Goal: Task Accomplishment & Management: Use online tool/utility

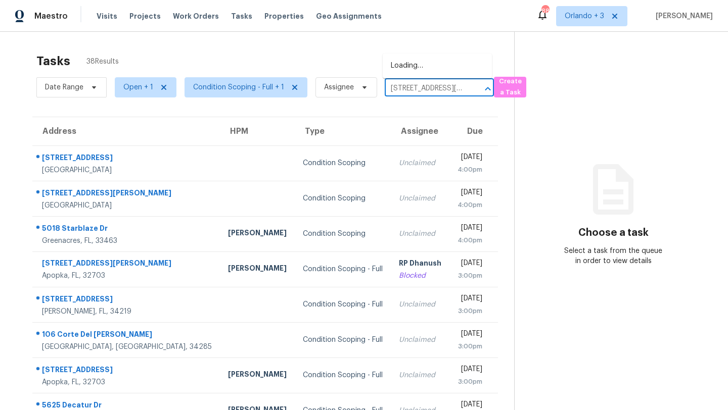
scroll to position [0, 45]
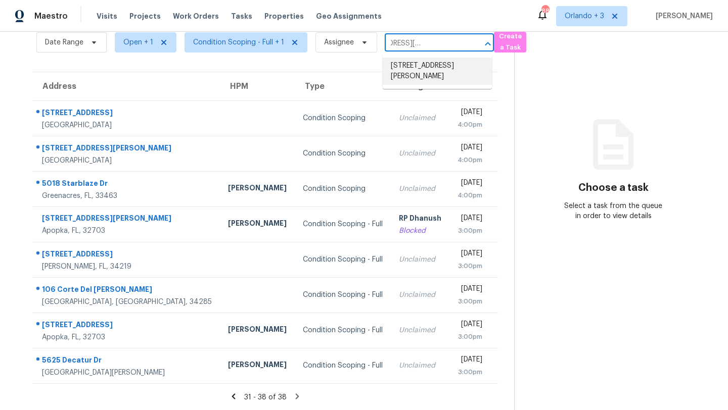
click at [420, 64] on li "[STREET_ADDRESS][PERSON_NAME]" at bounding box center [437, 71] width 109 height 27
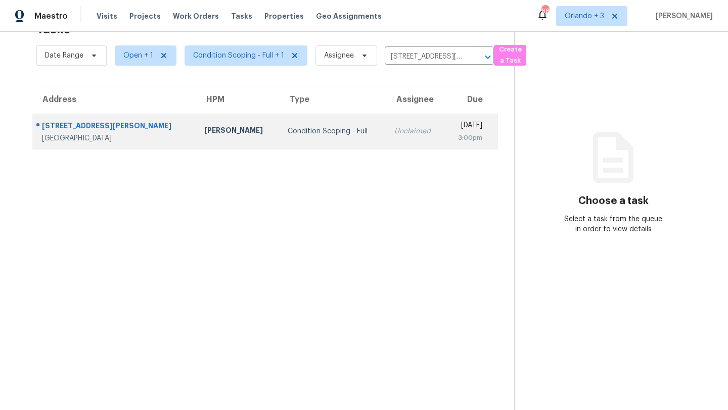
click at [386, 137] on td "Unclaimed" at bounding box center [415, 131] width 59 height 35
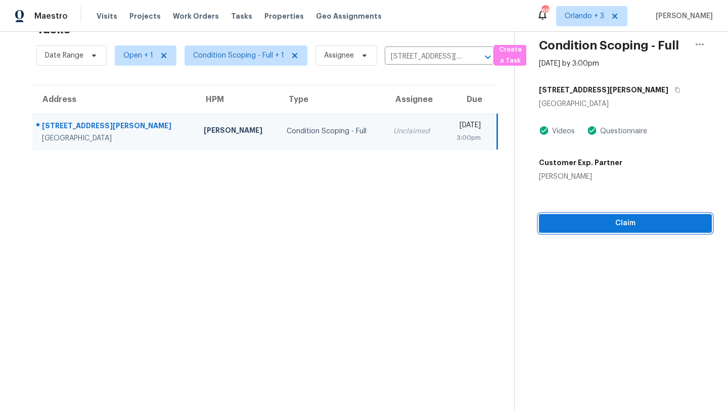
click at [595, 221] on span "Claim" at bounding box center [625, 223] width 157 height 13
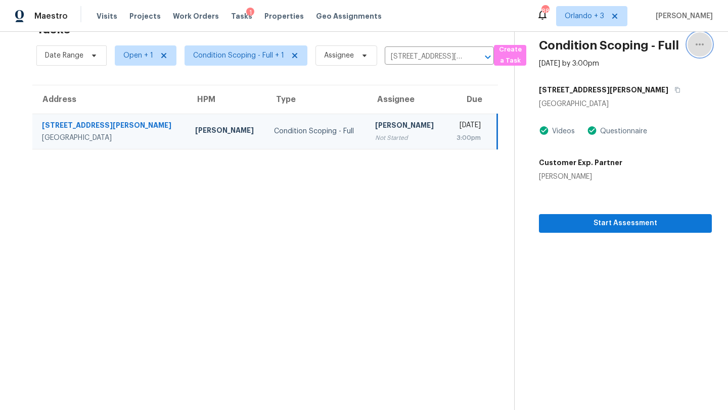
click at [700, 49] on icon "button" at bounding box center [700, 44] width 12 height 12
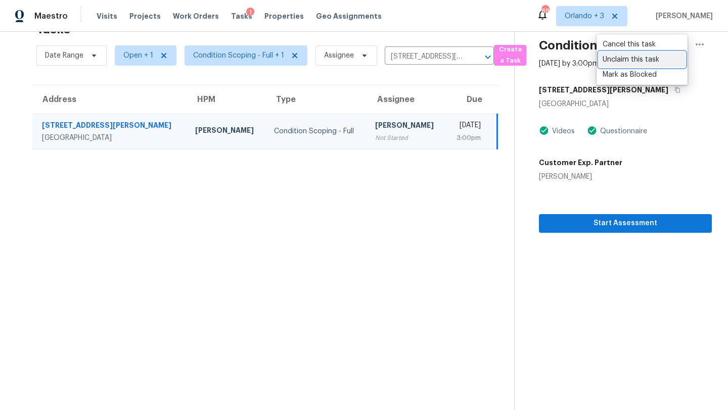
click at [653, 63] on div "Unclaim this task" at bounding box center [642, 60] width 79 height 10
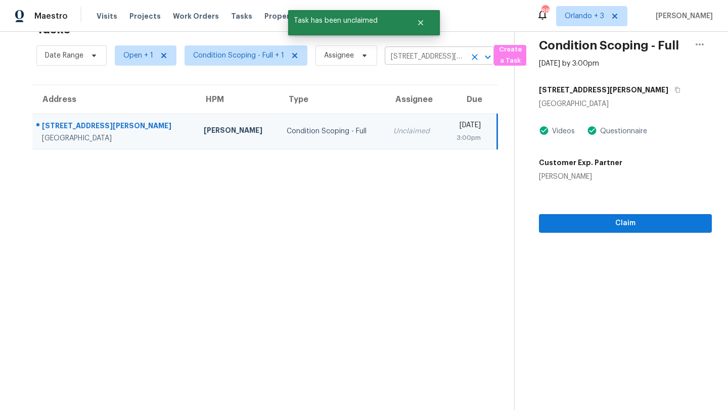
click at [432, 58] on input "[STREET_ADDRESS][PERSON_NAME]" at bounding box center [425, 57] width 81 height 16
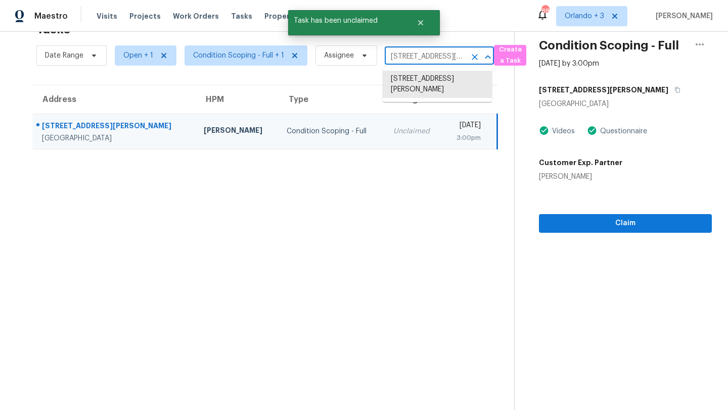
click at [432, 58] on input "[STREET_ADDRESS][PERSON_NAME]" at bounding box center [425, 57] width 81 height 16
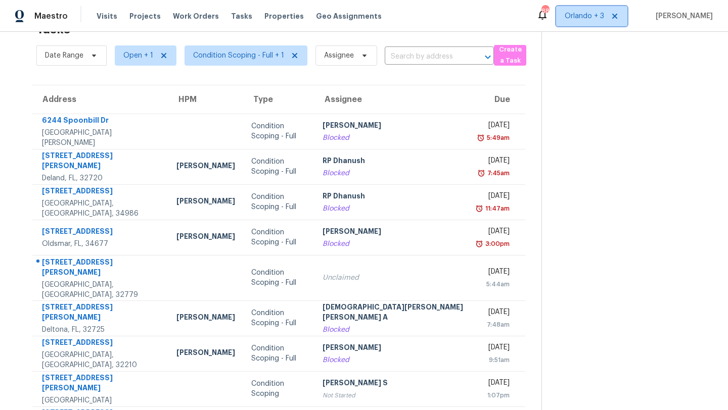
click at [591, 21] on span "Orlando + 3" at bounding box center [591, 16] width 71 height 20
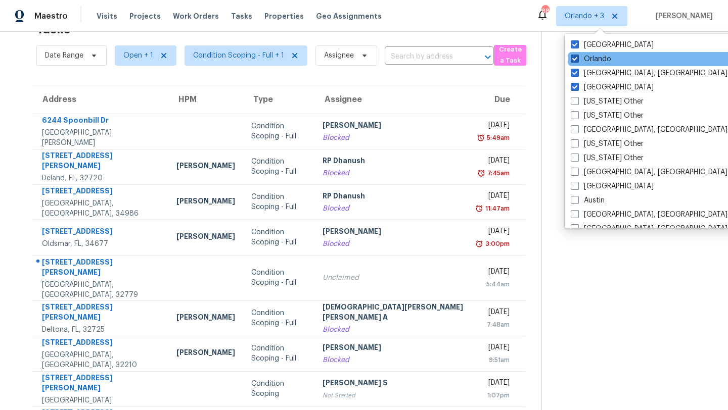
click at [600, 60] on label "Orlando" at bounding box center [591, 59] width 40 height 10
click at [577, 60] on input "Orlando" at bounding box center [574, 57] width 7 height 7
checkbox input "false"
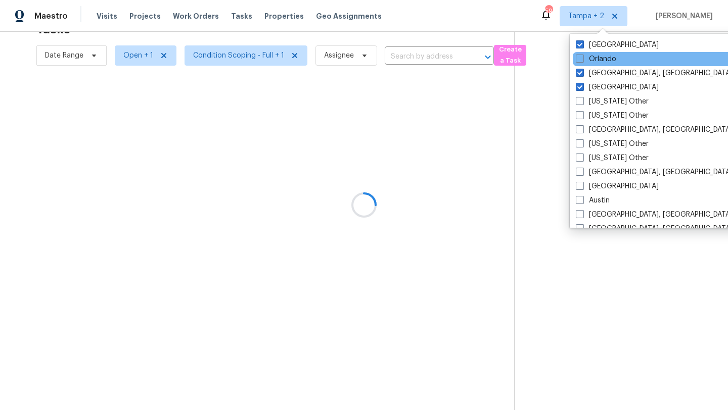
click at [601, 66] on div "Orlando" at bounding box center [675, 59] width 204 height 14
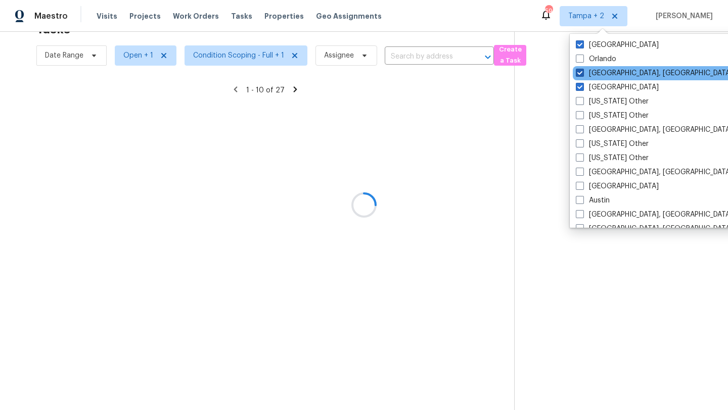
click at [604, 74] on label "[GEOGRAPHIC_DATA], [GEOGRAPHIC_DATA]" at bounding box center [654, 73] width 157 height 10
click at [582, 74] on input "[GEOGRAPHIC_DATA], [GEOGRAPHIC_DATA]" at bounding box center [579, 71] width 7 height 7
checkbox input "false"
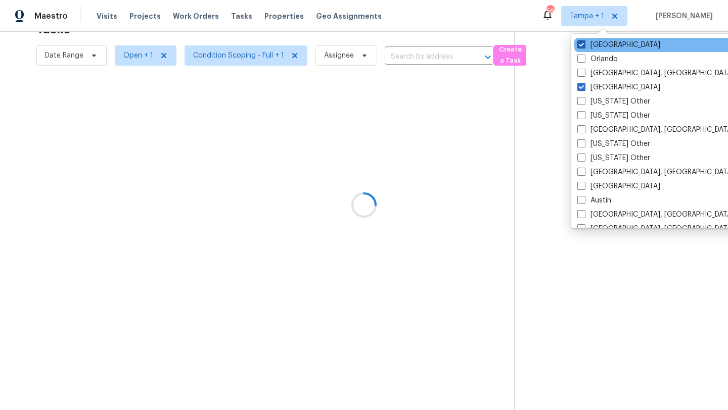
click at [599, 47] on label "[GEOGRAPHIC_DATA]" at bounding box center [618, 45] width 83 height 10
click at [584, 47] on input "[GEOGRAPHIC_DATA]" at bounding box center [580, 43] width 7 height 7
checkbox input "false"
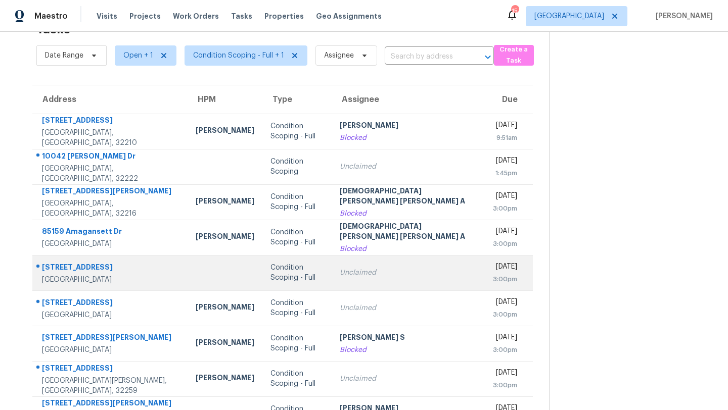
scroll to position [97, 0]
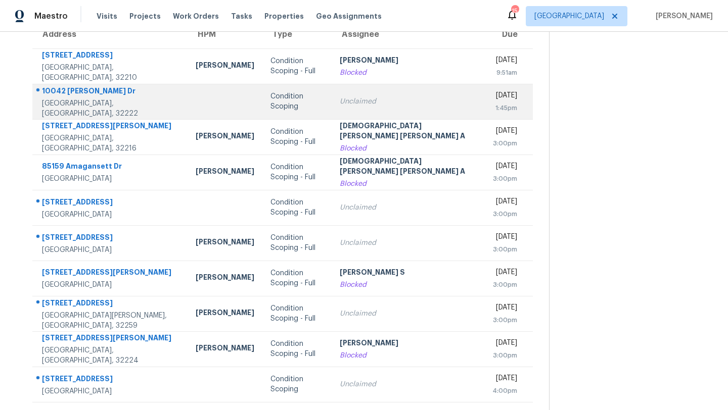
click at [332, 89] on td "Unclaimed" at bounding box center [408, 101] width 153 height 35
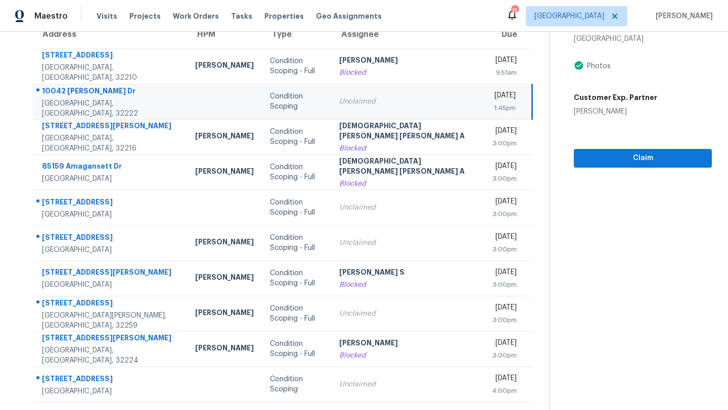
scroll to position [27, 0]
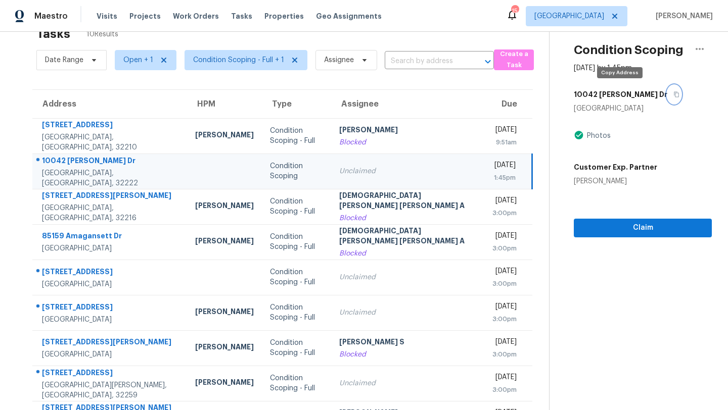
click at [673, 92] on icon "button" at bounding box center [676, 94] width 6 height 6
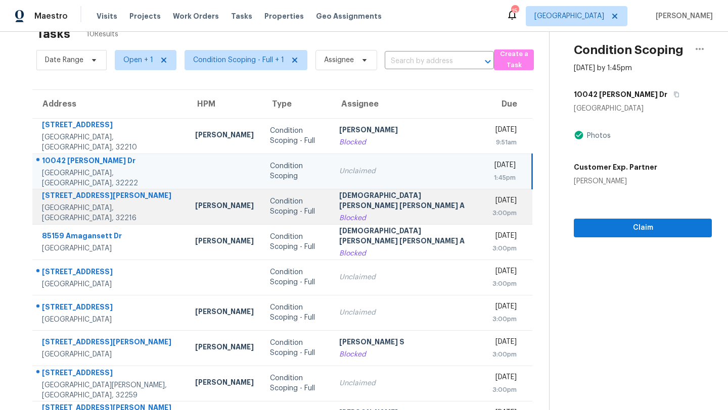
click at [352, 205] on div "[DEMOGRAPHIC_DATA][PERSON_NAME] [PERSON_NAME] A" at bounding box center [407, 202] width 136 height 23
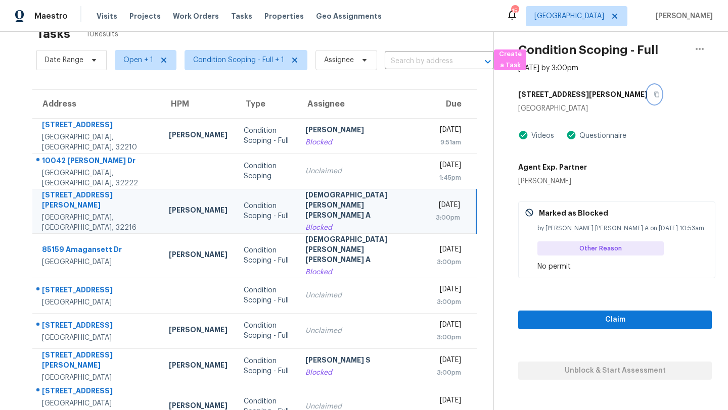
click at [654, 94] on icon "button" at bounding box center [656, 95] width 5 height 6
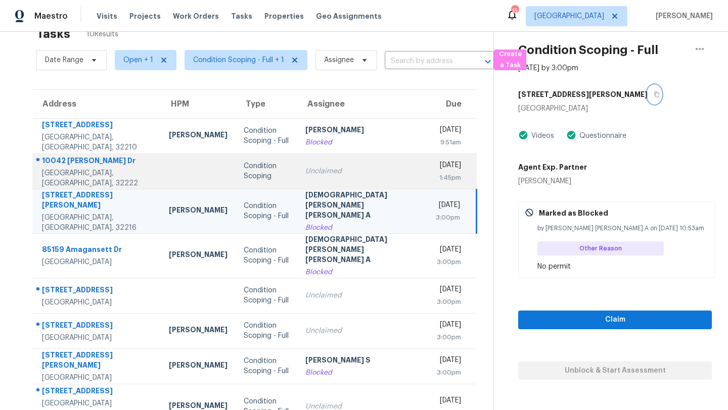
scroll to position [97, 0]
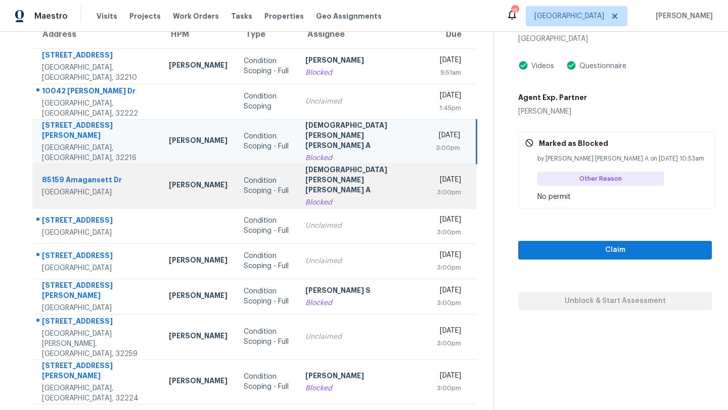
click at [339, 198] on div "Blocked" at bounding box center [362, 203] width 114 height 10
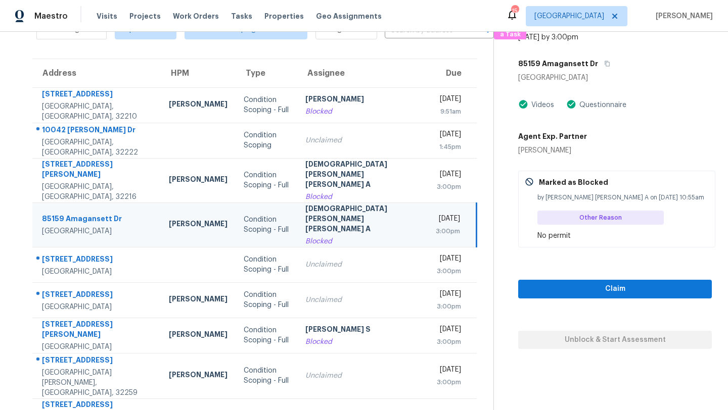
scroll to position [4, 0]
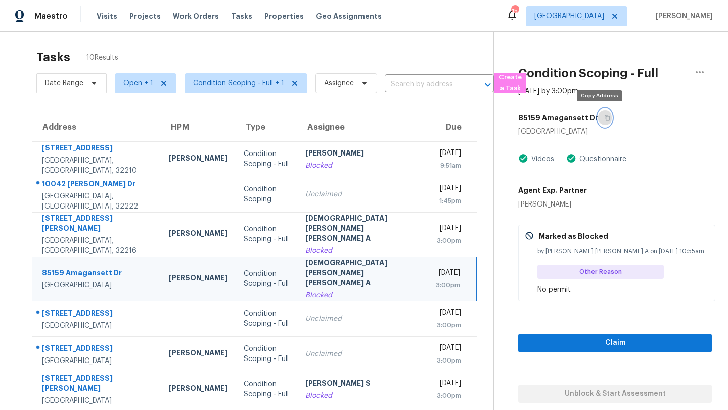
click at [600, 123] on button "button" at bounding box center [605, 118] width 14 height 18
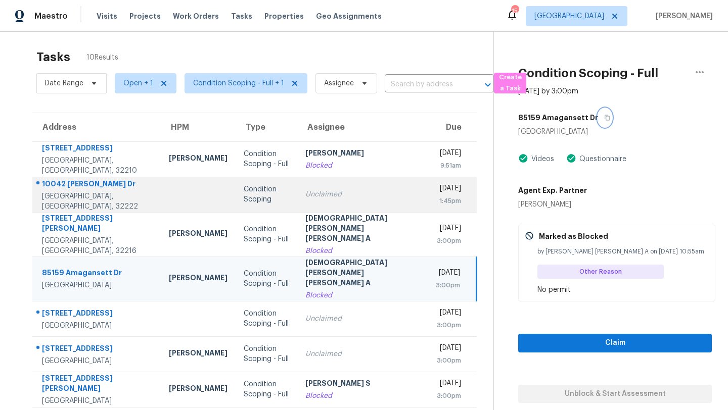
scroll to position [97, 0]
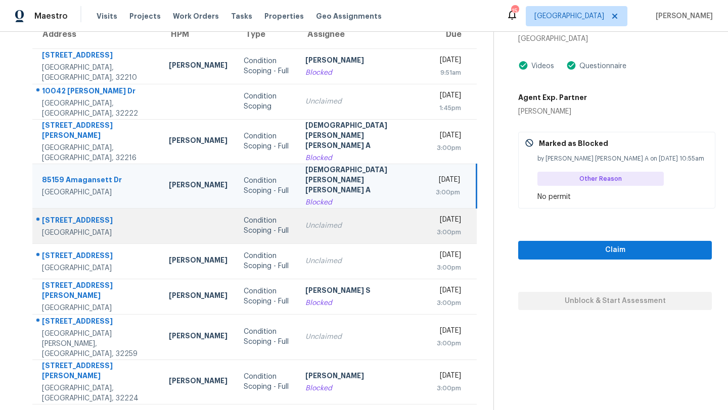
click at [388, 208] on td "Unclaimed" at bounding box center [362, 225] width 130 height 35
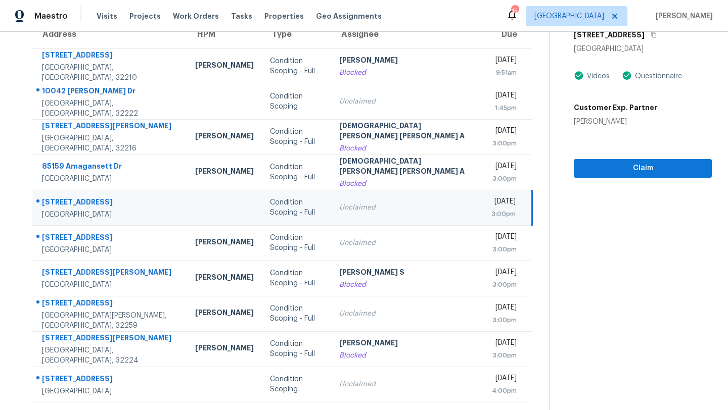
scroll to position [0, 0]
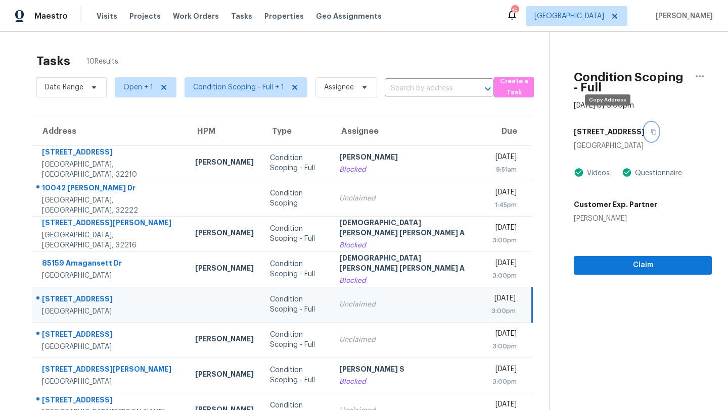
click at [645, 125] on button "button" at bounding box center [652, 132] width 14 height 18
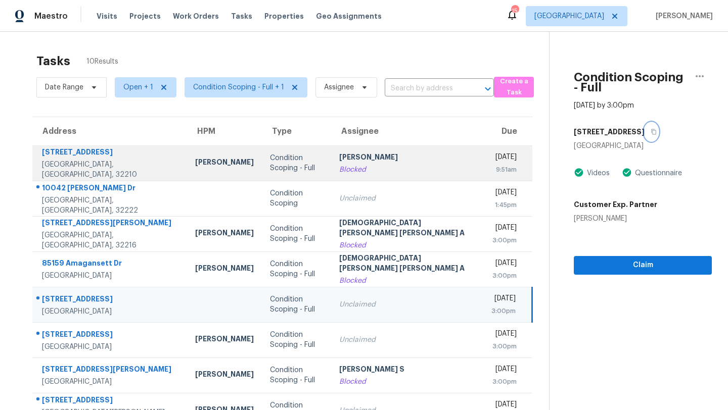
scroll to position [97, 0]
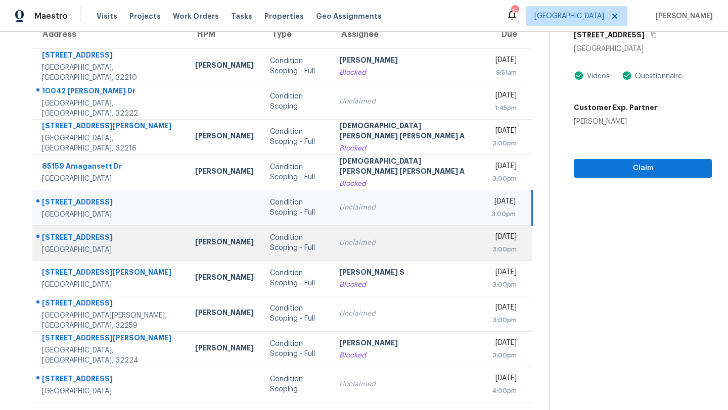
click at [270, 257] on td "Condition Scoping - Full" at bounding box center [296, 242] width 69 height 35
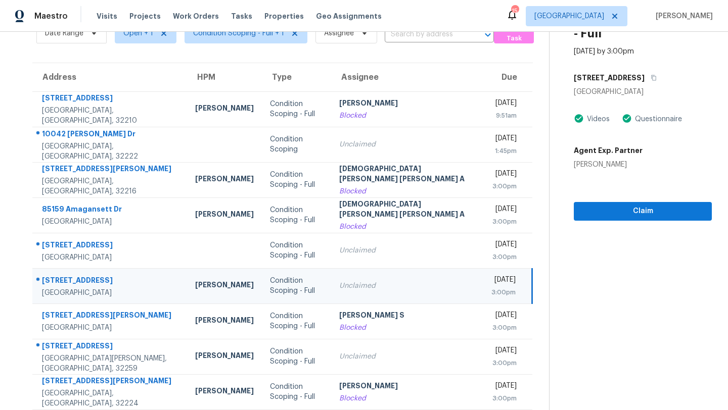
scroll to position [5, 0]
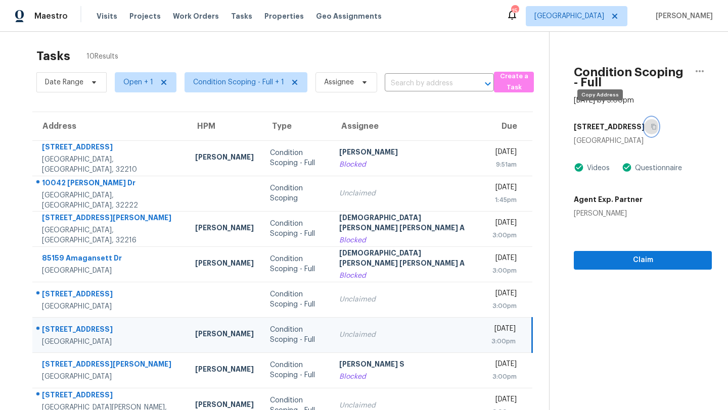
click at [651, 124] on icon "button" at bounding box center [654, 127] width 6 height 6
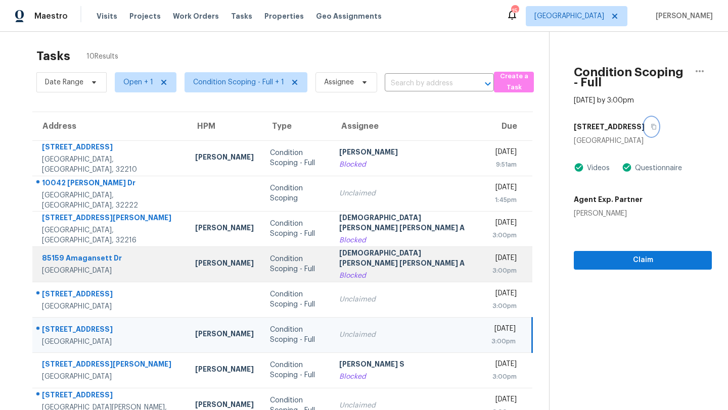
scroll to position [97, 0]
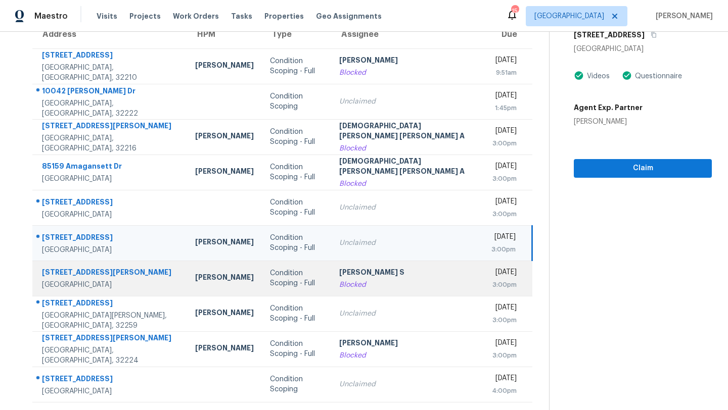
click at [350, 290] on td "[PERSON_NAME] S Blocked" at bounding box center [407, 278] width 152 height 35
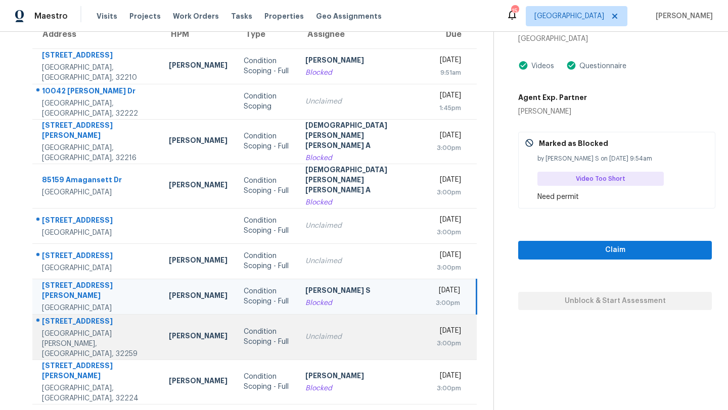
click at [244, 327] on div "Condition Scoping - Full" at bounding box center [266, 337] width 45 height 20
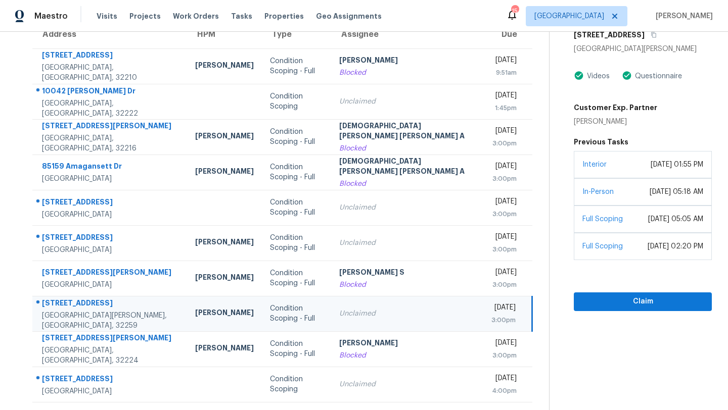
scroll to position [1, 0]
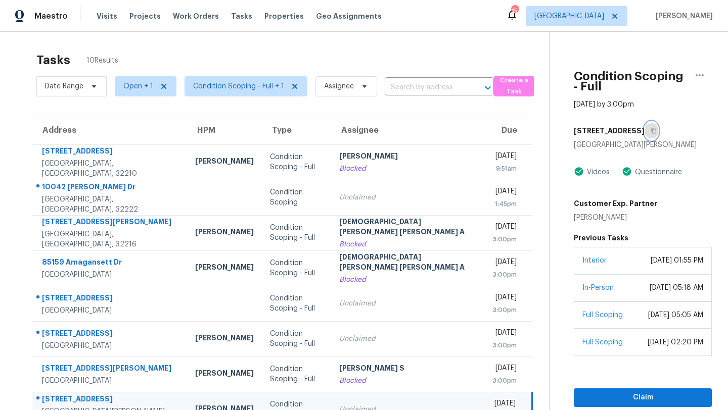
click at [651, 128] on icon "button" at bounding box center [654, 131] width 6 height 6
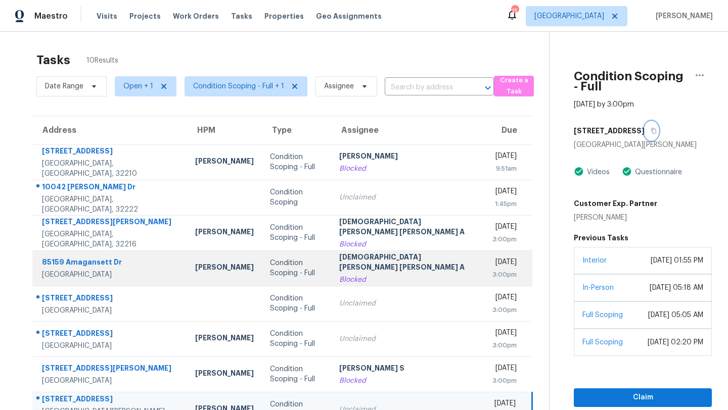
scroll to position [97, 0]
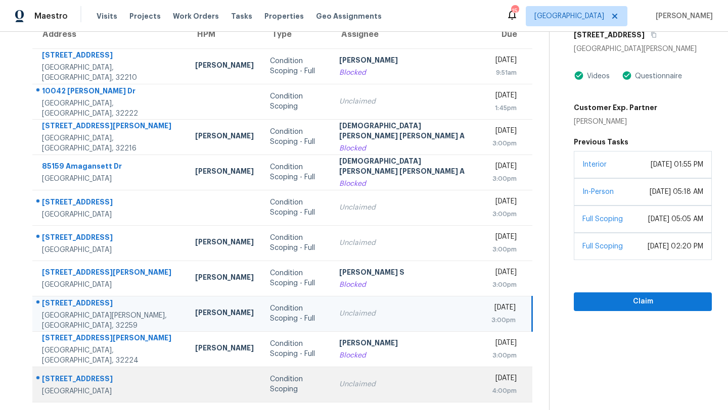
click at [187, 391] on td at bounding box center [224, 384] width 75 height 35
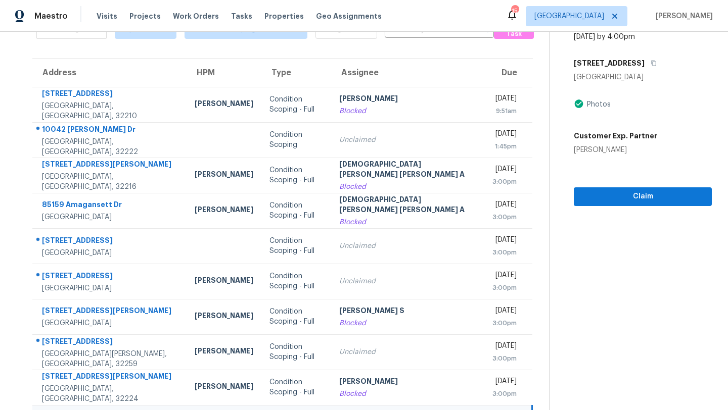
scroll to position [0, 0]
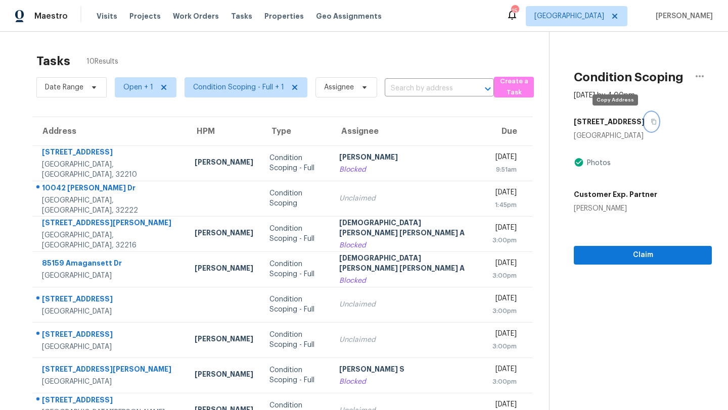
click at [645, 117] on button "button" at bounding box center [652, 122] width 14 height 18
click at [582, 12] on span "[GEOGRAPHIC_DATA]" at bounding box center [569, 16] width 70 height 10
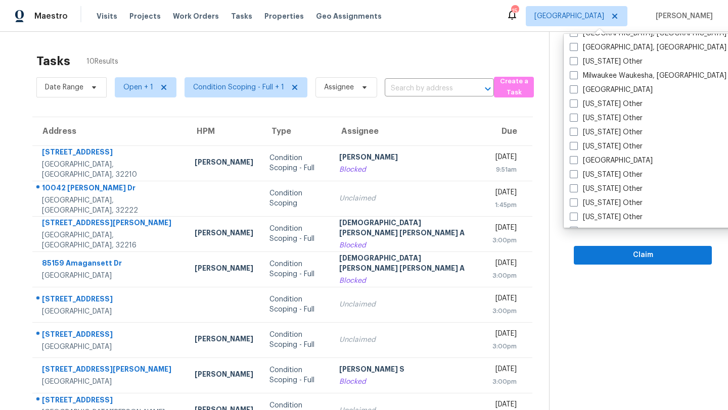
scroll to position [816, 0]
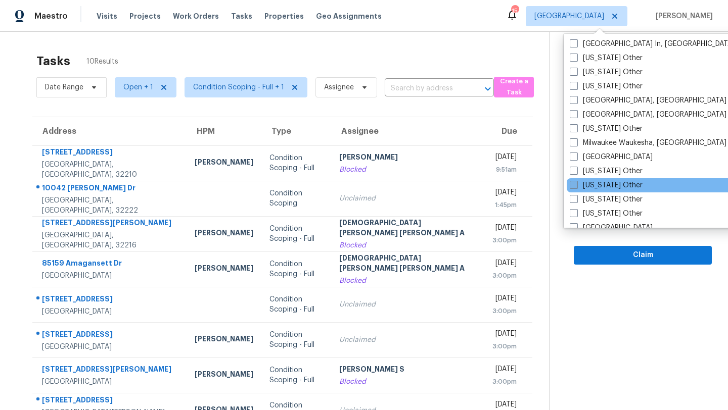
click at [599, 117] on label "[GEOGRAPHIC_DATA], [GEOGRAPHIC_DATA]" at bounding box center [648, 115] width 157 height 10
click at [576, 116] on input "[GEOGRAPHIC_DATA], [GEOGRAPHIC_DATA]" at bounding box center [573, 113] width 7 height 7
checkbox input "true"
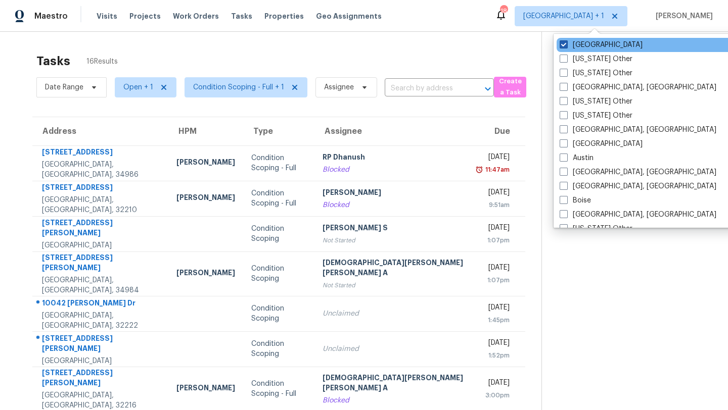
click at [577, 49] on label "[GEOGRAPHIC_DATA]" at bounding box center [601, 45] width 83 height 10
click at [566, 47] on input "[GEOGRAPHIC_DATA]" at bounding box center [563, 43] width 7 height 7
checkbox input "false"
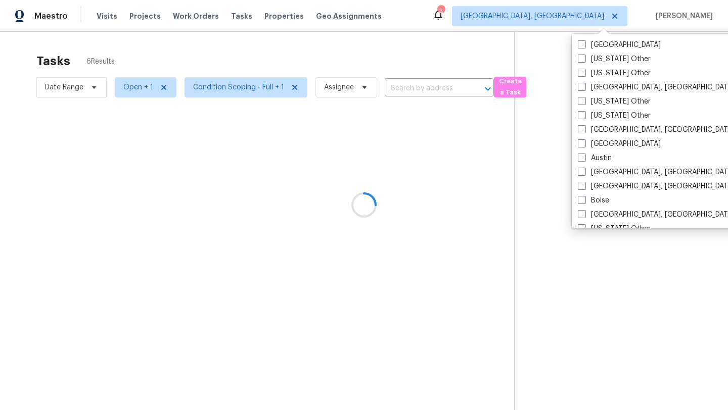
click at [455, 42] on div at bounding box center [364, 205] width 728 height 410
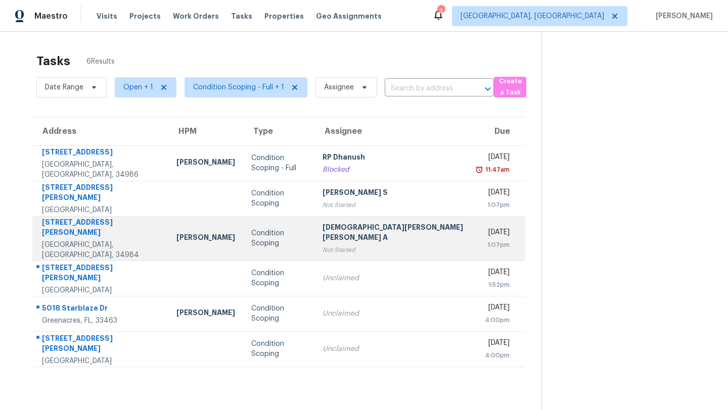
click at [376, 223] on div "[DEMOGRAPHIC_DATA][PERSON_NAME] [PERSON_NAME] A" at bounding box center [393, 233] width 141 height 23
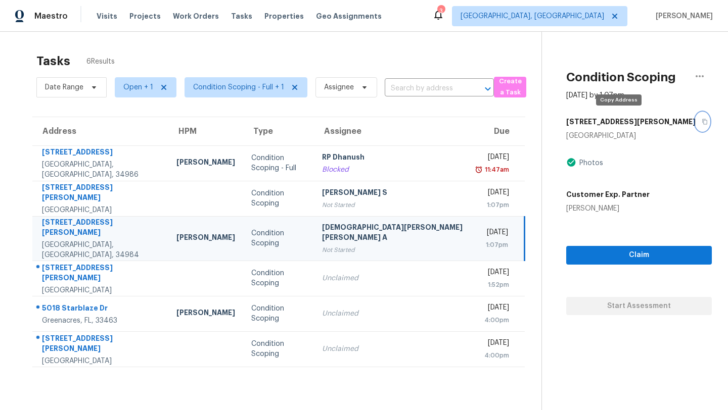
click at [702, 120] on icon "button" at bounding box center [704, 122] width 5 height 6
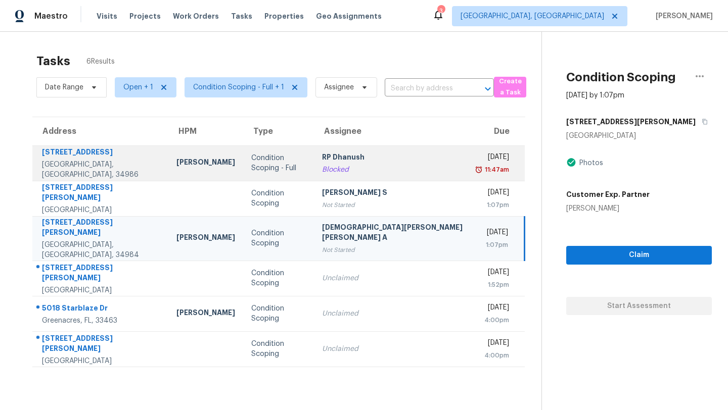
click at [322, 153] on div "RP Dhanush" at bounding box center [392, 158] width 141 height 13
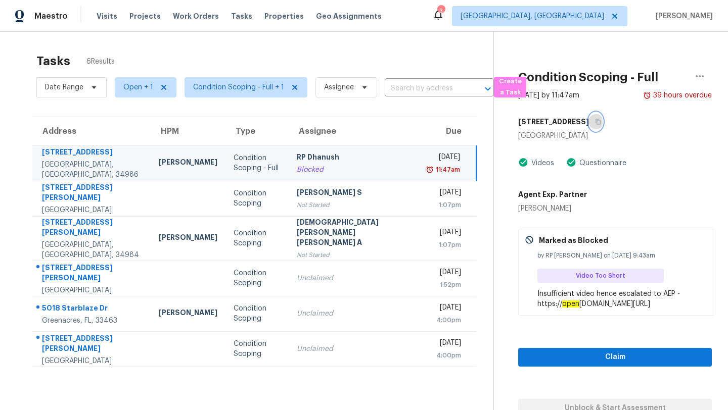
click at [595, 120] on icon "button" at bounding box center [598, 122] width 6 height 6
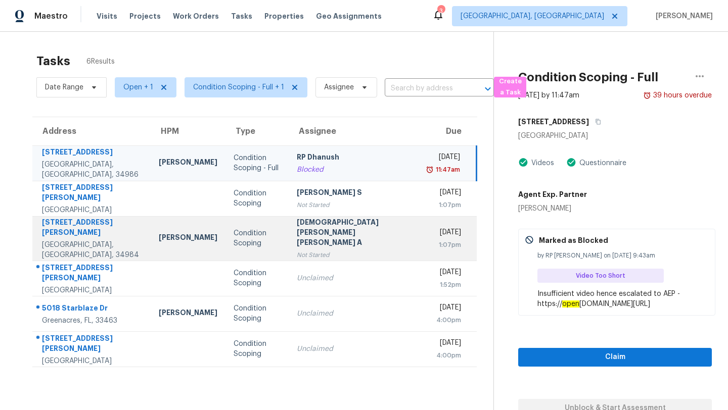
click at [269, 244] on td "Condition Scoping" at bounding box center [256, 238] width 63 height 44
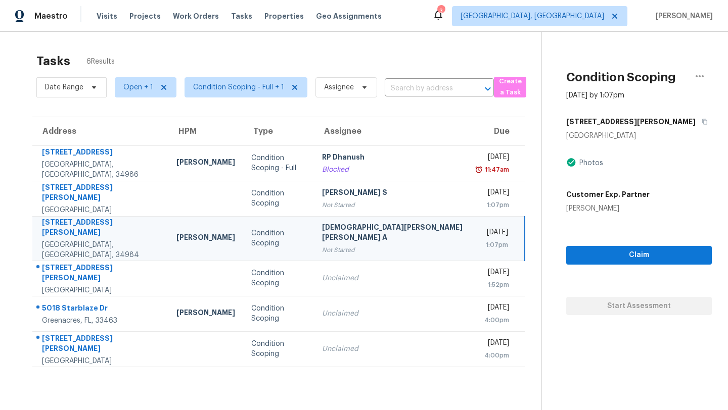
click at [408, 227] on td "[PERSON_NAME] [PERSON_NAME] A Not Started" at bounding box center [392, 238] width 157 height 44
click at [702, 122] on icon "button" at bounding box center [705, 122] width 6 height 6
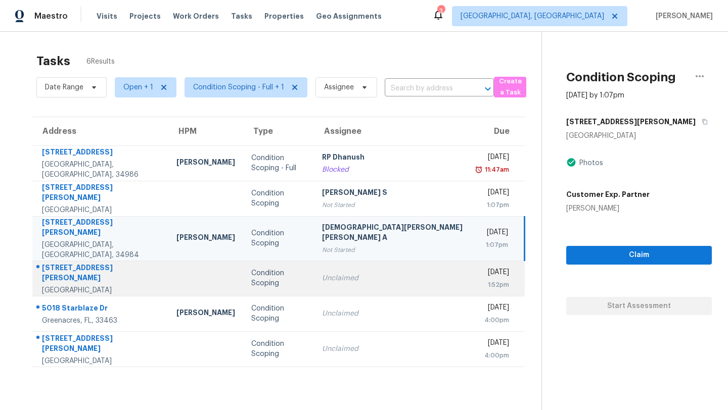
click at [243, 278] on td "Condition Scoping" at bounding box center [278, 278] width 71 height 35
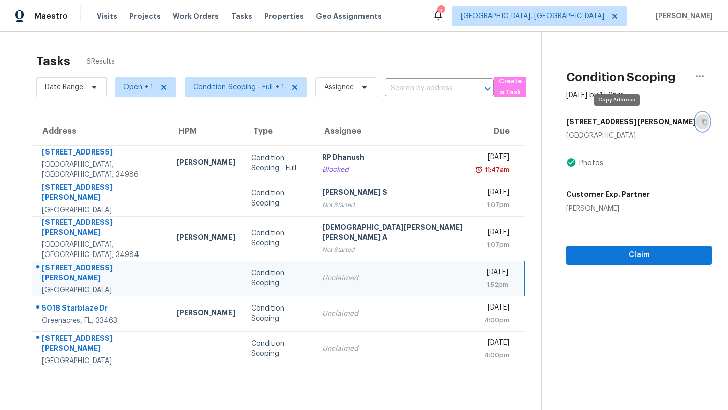
click at [702, 119] on icon "button" at bounding box center [705, 122] width 6 height 6
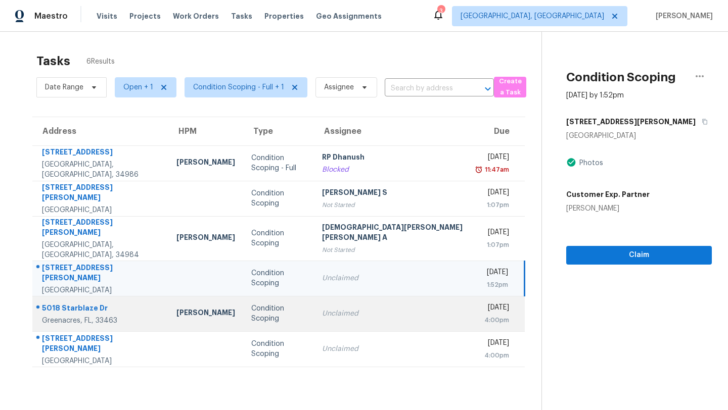
click at [251, 304] on div "Condition Scoping" at bounding box center [278, 314] width 55 height 20
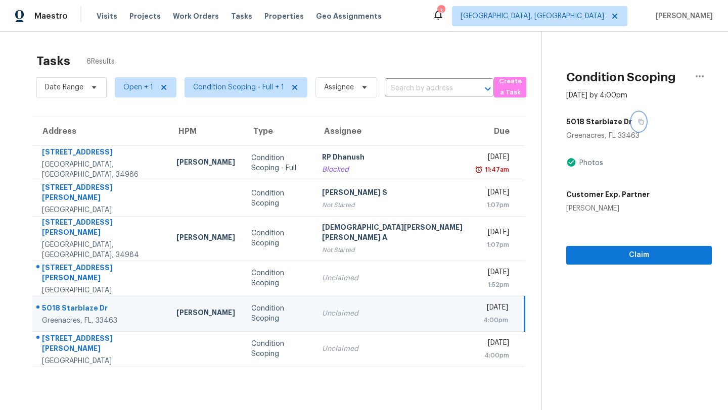
click at [638, 120] on icon "button" at bounding box center [640, 122] width 5 height 6
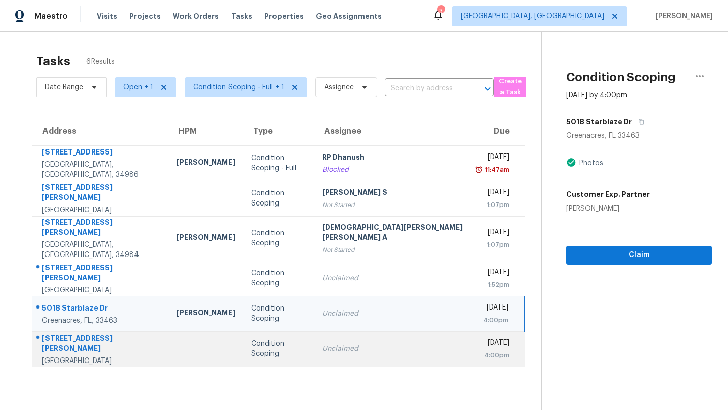
click at [334, 332] on td "Unclaimed" at bounding box center [392, 349] width 157 height 35
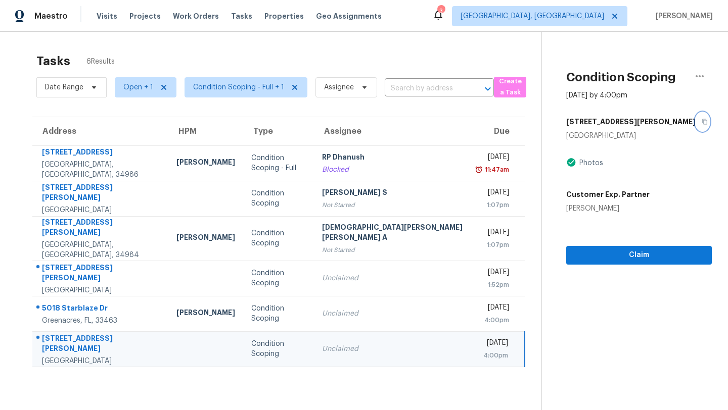
click at [696, 118] on button "button" at bounding box center [703, 122] width 14 height 18
click at [604, 20] on span "[GEOGRAPHIC_DATA], [GEOGRAPHIC_DATA]" at bounding box center [533, 16] width 144 height 10
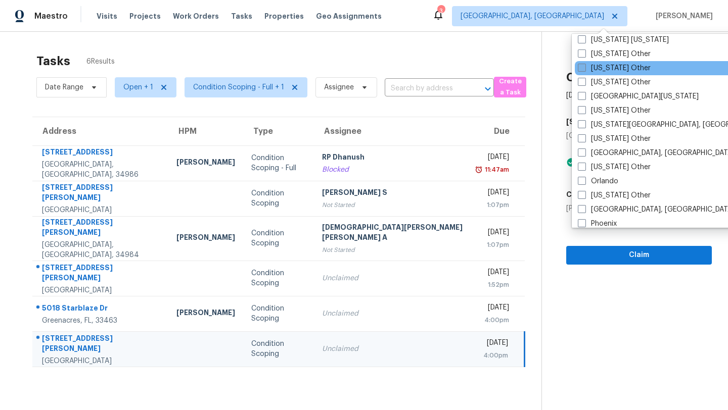
scroll to position [1055, 0]
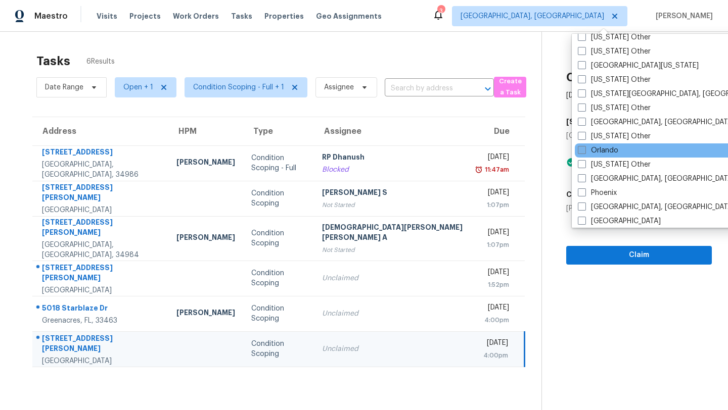
click at [587, 154] on label "Orlando" at bounding box center [598, 151] width 40 height 10
click at [584, 152] on input "Orlando" at bounding box center [581, 149] width 7 height 7
checkbox input "true"
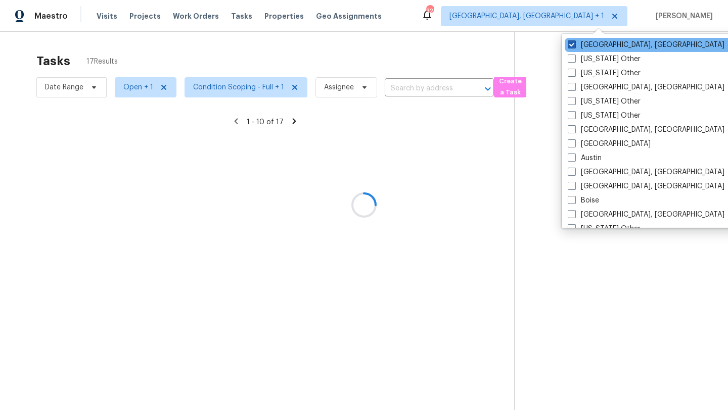
click at [573, 43] on span at bounding box center [572, 44] width 8 height 8
click at [573, 43] on input "[GEOGRAPHIC_DATA], [GEOGRAPHIC_DATA]" at bounding box center [571, 43] width 7 height 7
checkbox input "false"
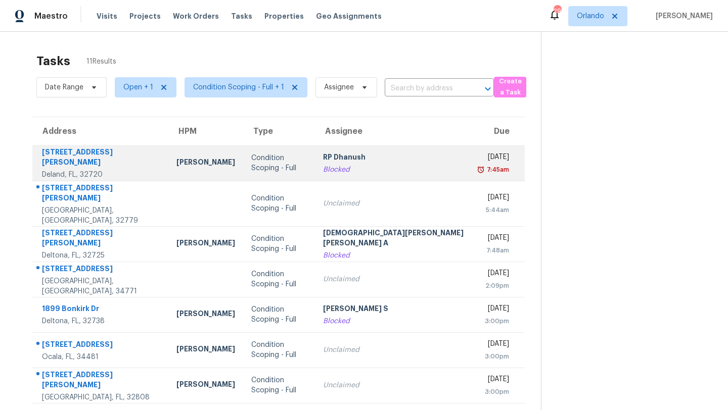
click at [380, 163] on div "RP Dhanush" at bounding box center [394, 158] width 142 height 13
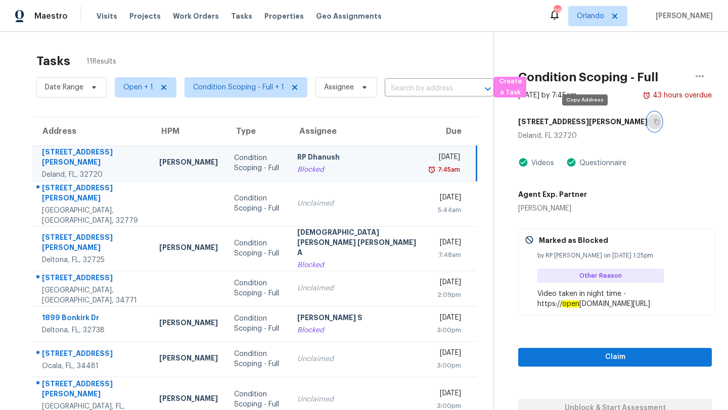
click at [654, 122] on icon "button" at bounding box center [657, 122] width 6 height 6
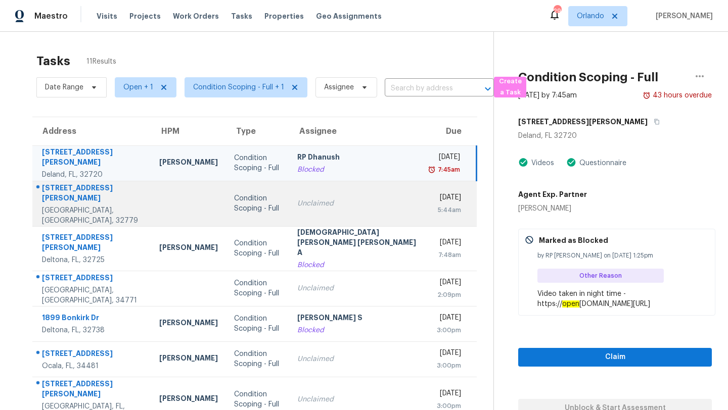
click at [343, 192] on td "Unclaimed" at bounding box center [357, 203] width 136 height 45
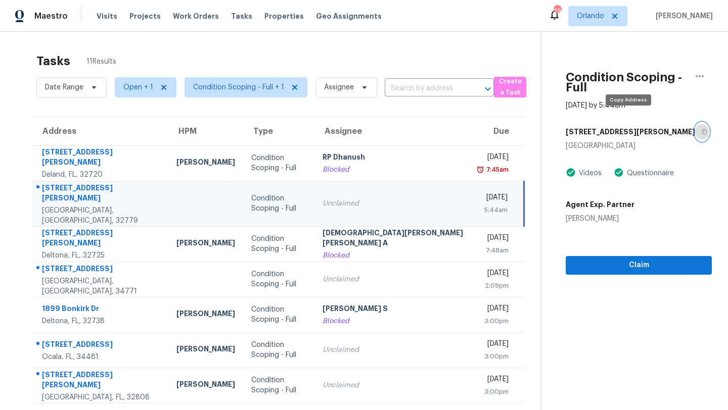
click at [701, 129] on icon "button" at bounding box center [704, 132] width 6 height 6
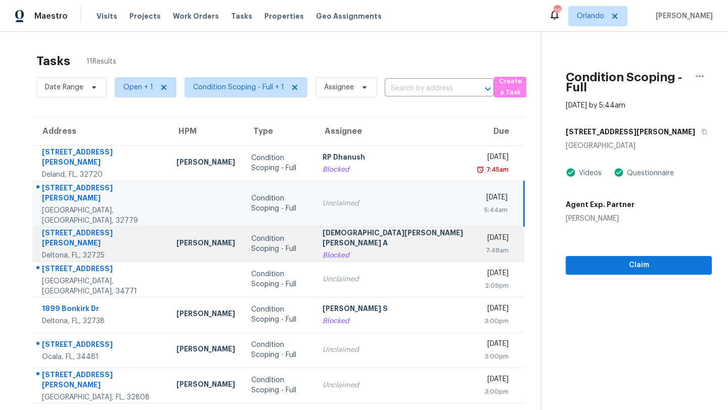
click at [243, 250] on td "Condition Scoping - Full" at bounding box center [278, 243] width 71 height 35
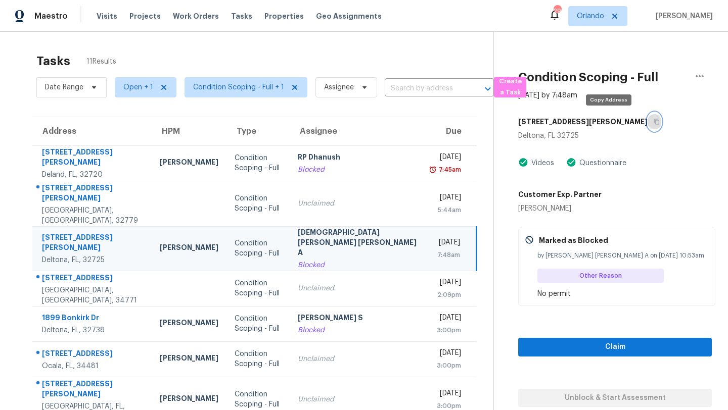
click at [648, 118] on button "button" at bounding box center [655, 122] width 14 height 18
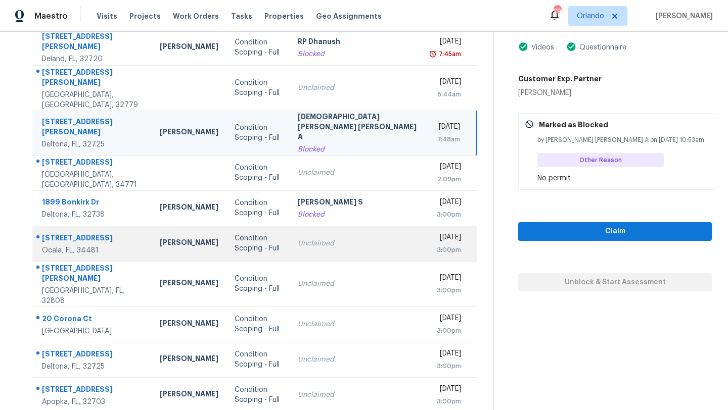
click at [235, 234] on div "Condition Scoping - Full" at bounding box center [258, 244] width 47 height 20
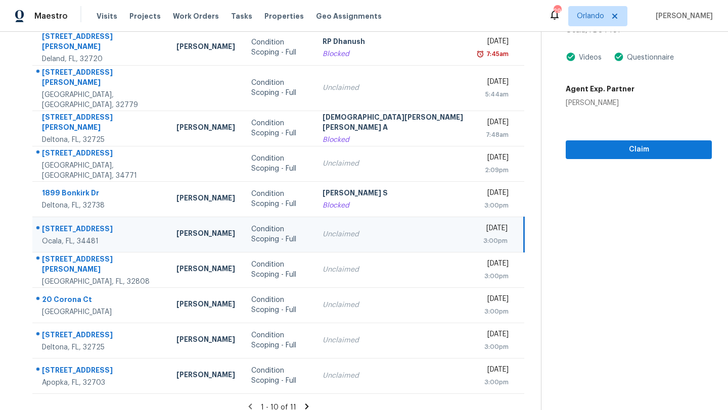
scroll to position [5, 0]
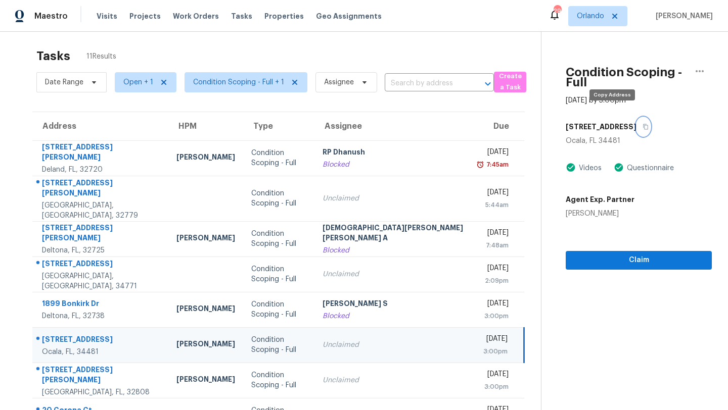
click at [643, 124] on icon "button" at bounding box center [645, 127] width 5 height 6
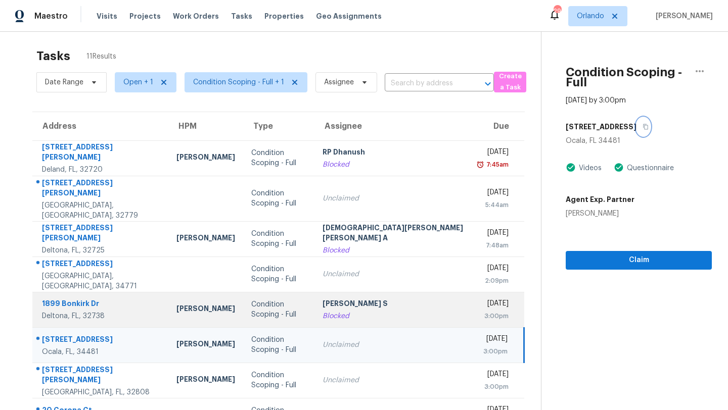
scroll to position [116, 0]
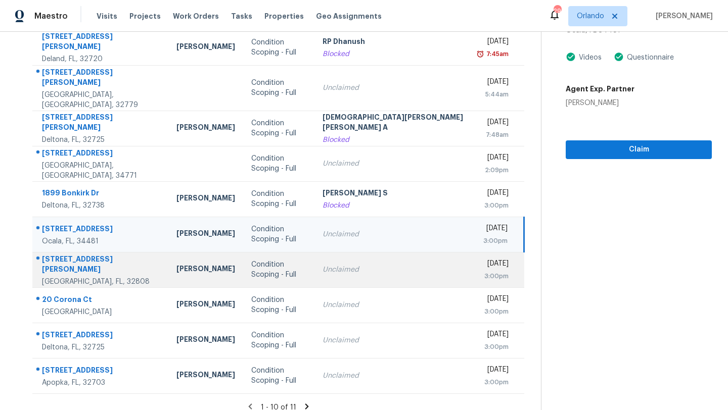
click at [243, 269] on td "Condition Scoping - Full" at bounding box center [278, 269] width 71 height 35
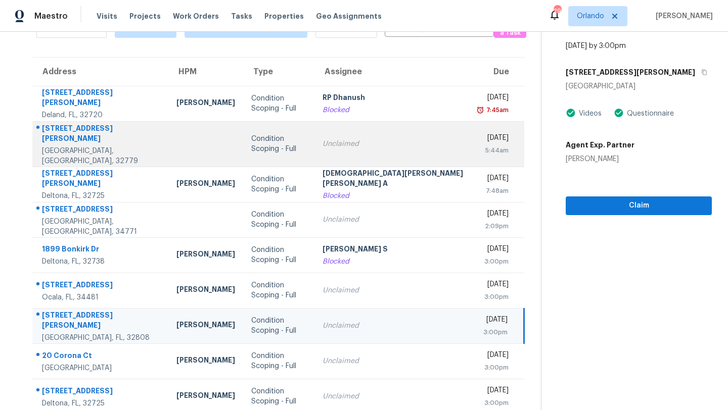
scroll to position [0, 0]
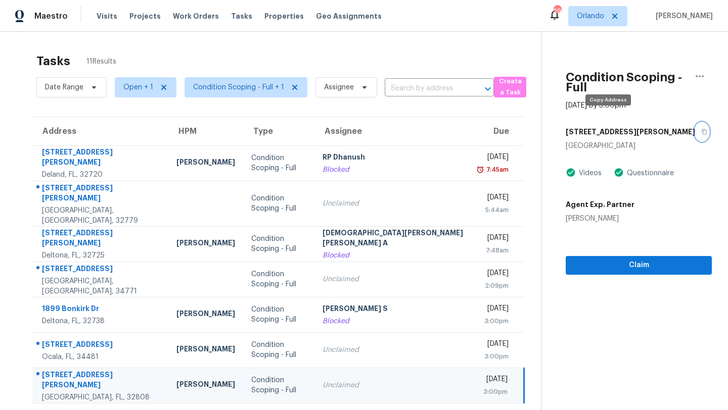
click at [702, 129] on icon "button" at bounding box center [704, 132] width 5 height 6
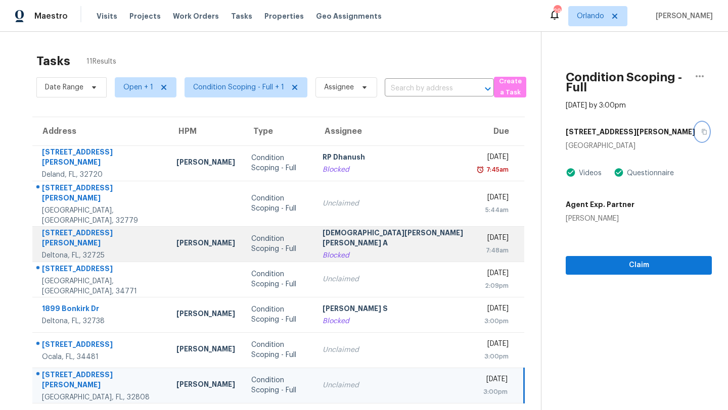
scroll to position [116, 0]
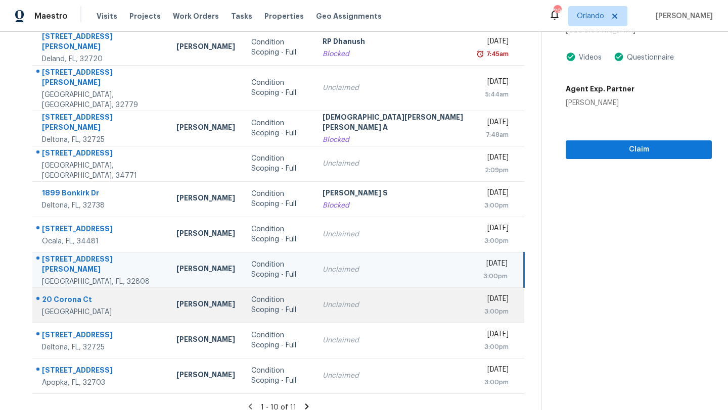
click at [332, 300] on div "Unclaimed" at bounding box center [393, 305] width 141 height 10
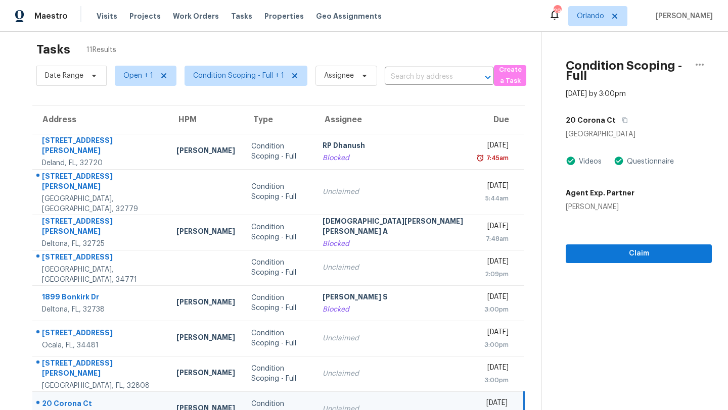
scroll to position [10, 0]
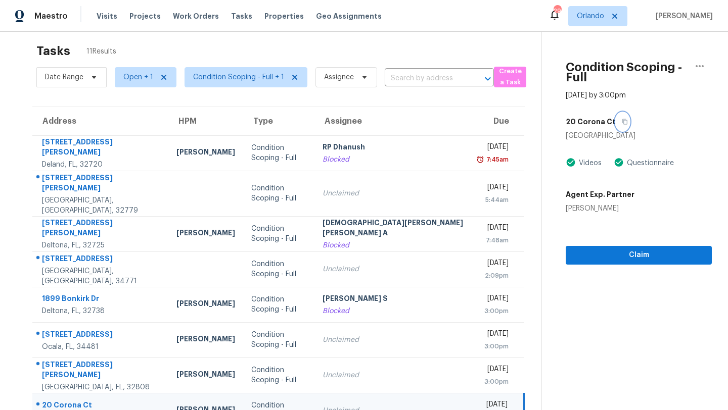
click at [622, 119] on icon "button" at bounding box center [624, 122] width 5 height 6
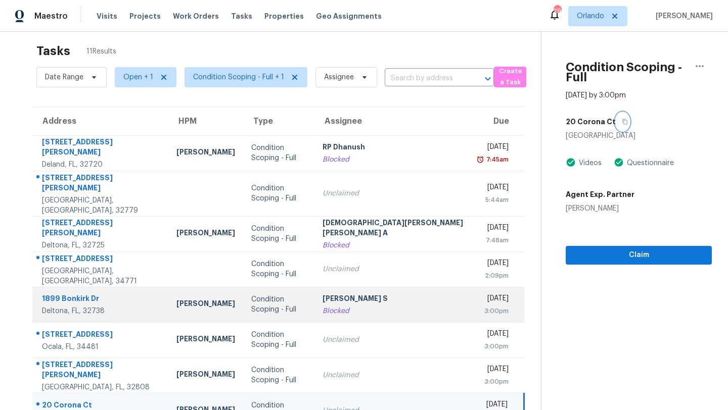
scroll to position [116, 0]
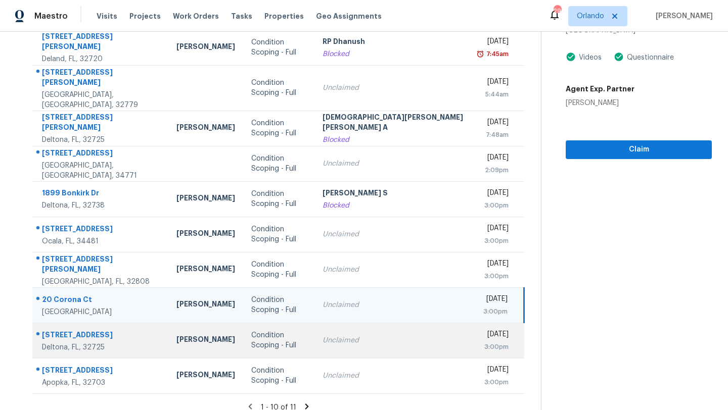
click at [283, 341] on td "Condition Scoping - Full" at bounding box center [278, 340] width 71 height 35
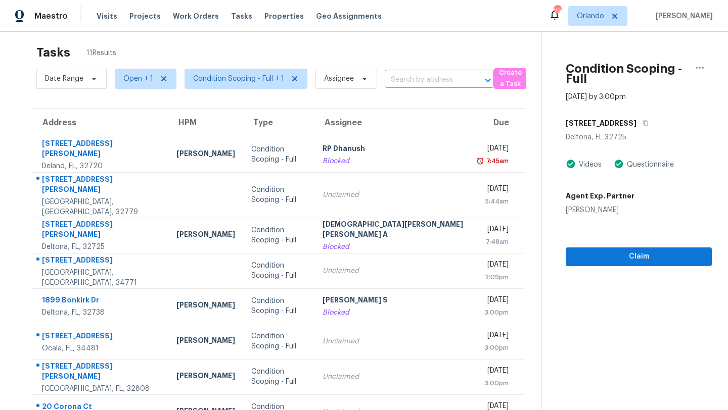
scroll to position [0, 0]
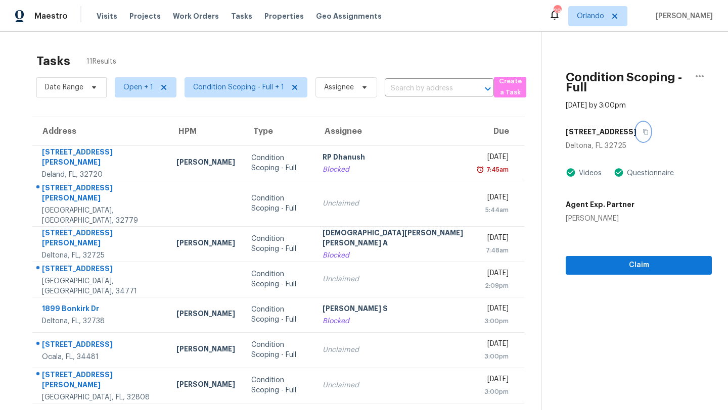
click at [642, 129] on icon "button" at bounding box center [645, 132] width 6 height 6
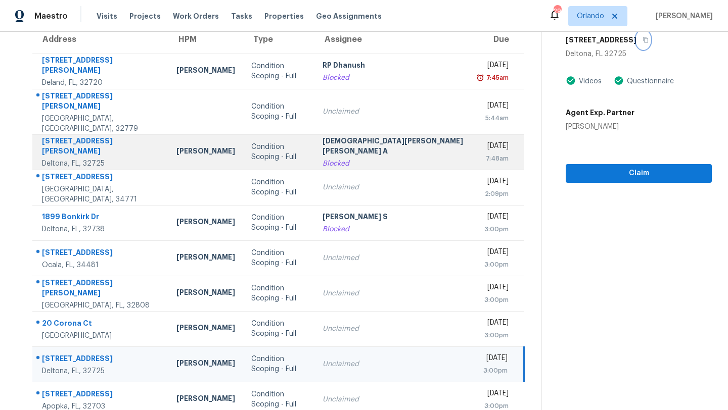
scroll to position [116, 0]
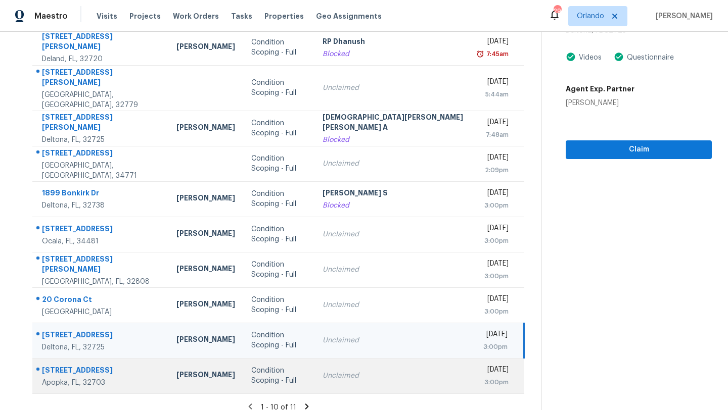
click at [366, 372] on td "Unclaimed" at bounding box center [392, 375] width 157 height 35
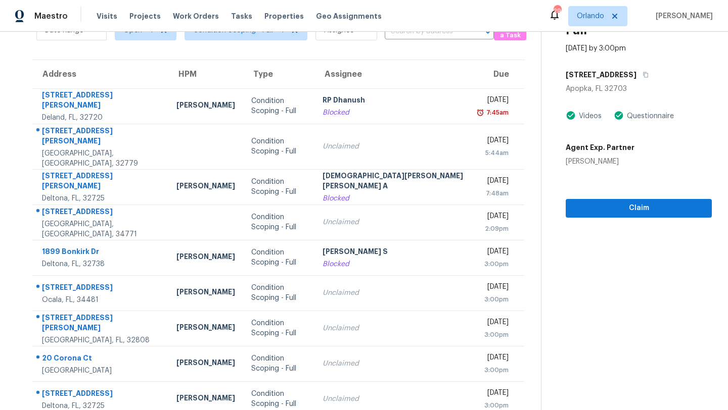
scroll to position [34, 0]
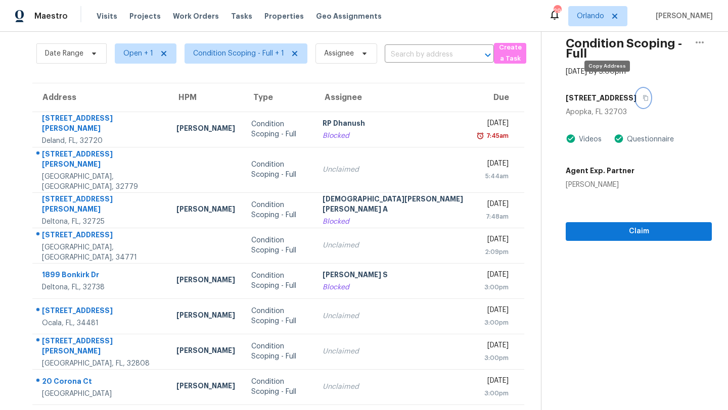
click at [643, 96] on icon "button" at bounding box center [645, 99] width 5 height 6
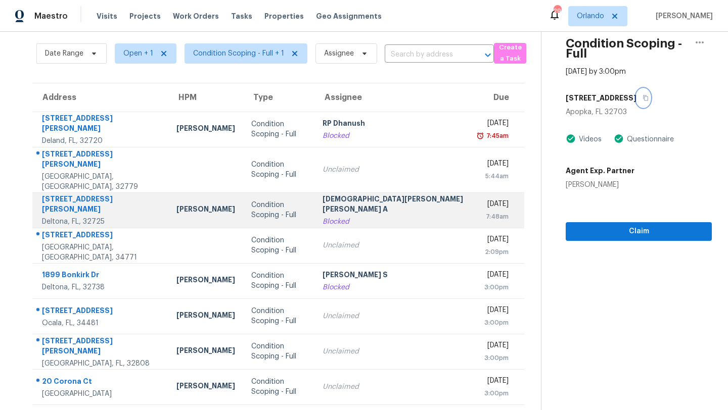
scroll to position [116, 0]
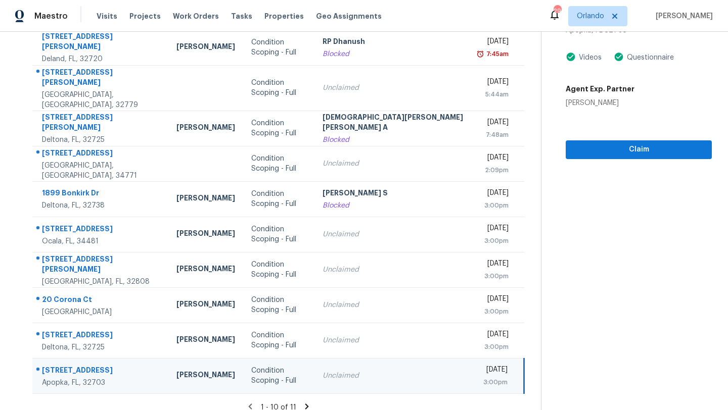
click at [305, 404] on icon at bounding box center [307, 407] width 4 height 6
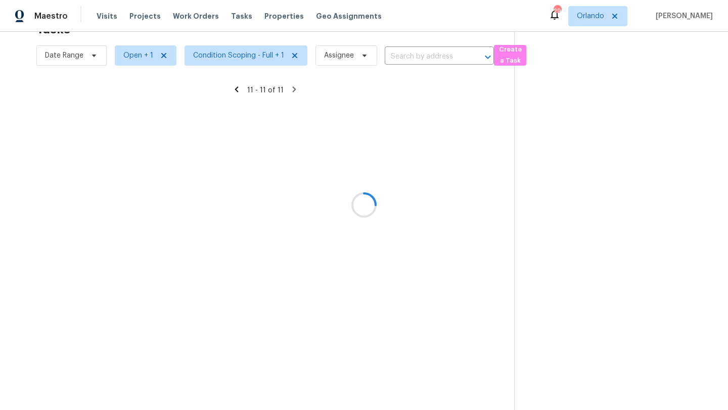
scroll to position [32, 0]
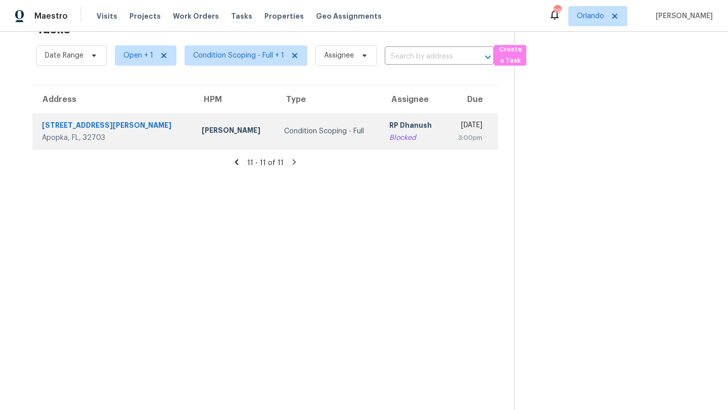
click at [284, 135] on div "Condition Scoping - Full" at bounding box center [328, 131] width 89 height 10
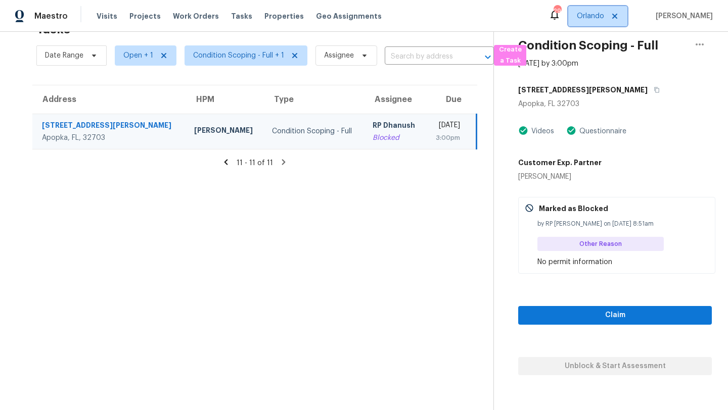
click at [589, 22] on span "Orlando" at bounding box center [597, 16] width 59 height 20
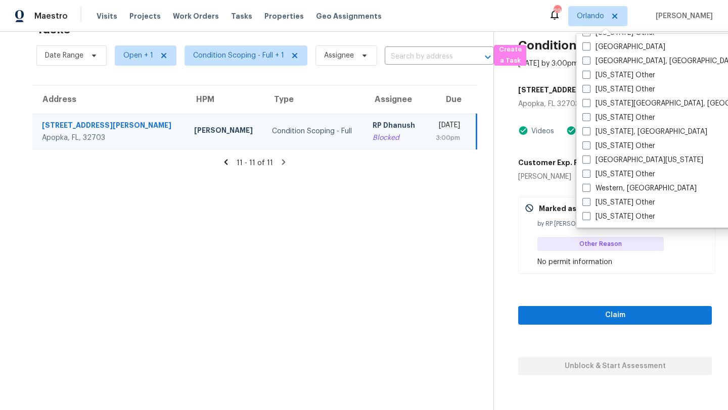
scroll to position [1440, 0]
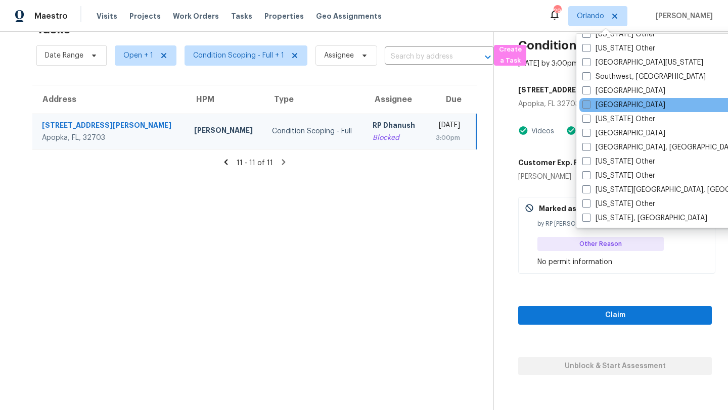
click at [591, 107] on label "[GEOGRAPHIC_DATA]" at bounding box center [623, 105] width 83 height 10
click at [589, 107] on input "[GEOGRAPHIC_DATA]" at bounding box center [585, 103] width 7 height 7
checkbox input "true"
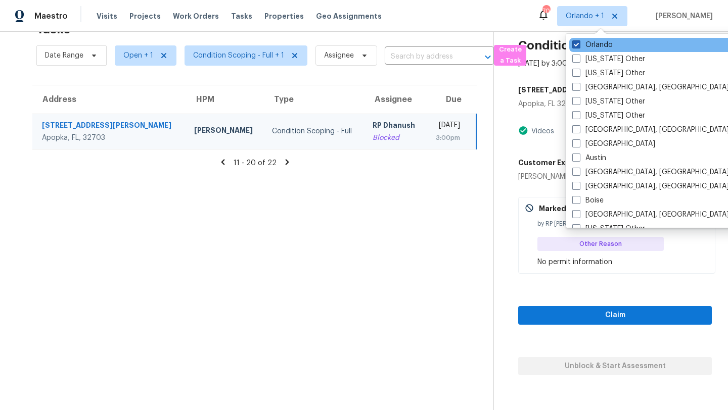
click at [574, 47] on span at bounding box center [576, 44] width 8 height 8
click at [574, 47] on input "Orlando" at bounding box center [575, 43] width 7 height 7
checkbox input "false"
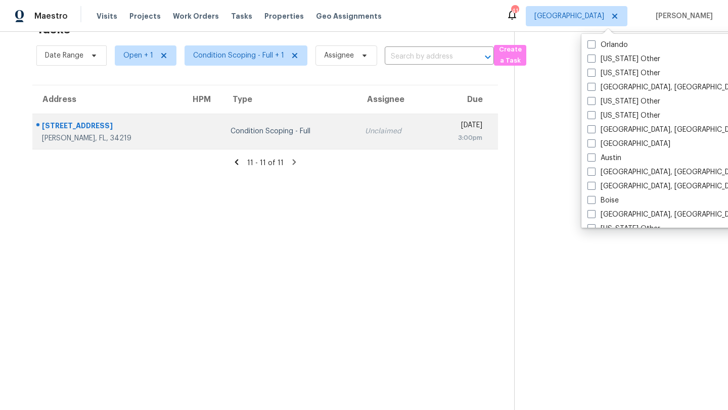
click at [357, 144] on td "Unclaimed" at bounding box center [394, 131] width 74 height 35
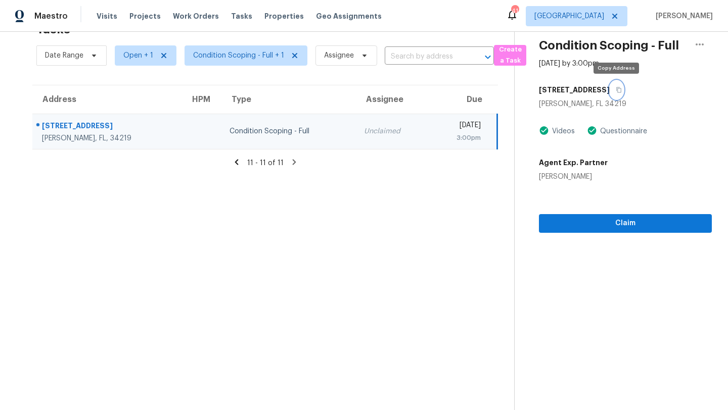
click at [618, 90] on icon "button" at bounding box center [619, 90] width 6 height 6
click at [241, 157] on section "Tasks 11 Results Date Range Open + 1 Condition Scoping - Full + 1 Assignee ​ Cr…" at bounding box center [265, 213] width 498 height 394
click at [239, 163] on icon at bounding box center [236, 162] width 9 height 9
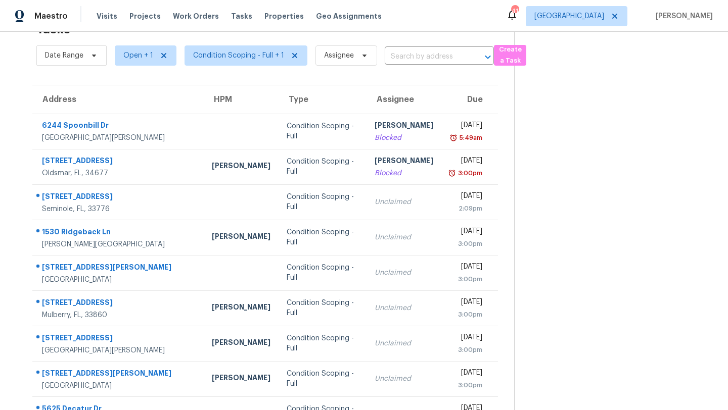
scroll to position [116, 0]
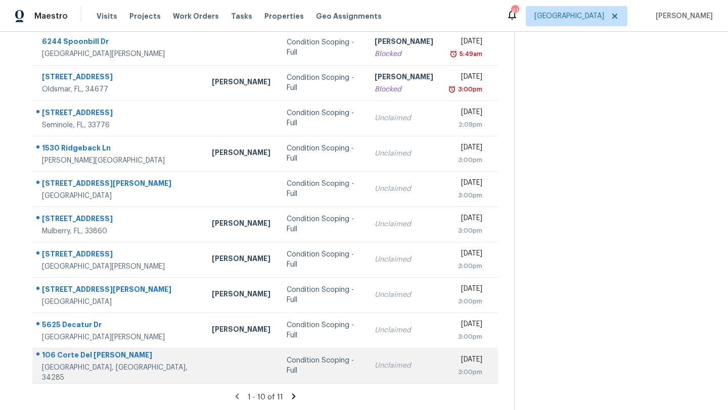
click at [287, 366] on div "Condition Scoping - Full" at bounding box center [323, 366] width 72 height 20
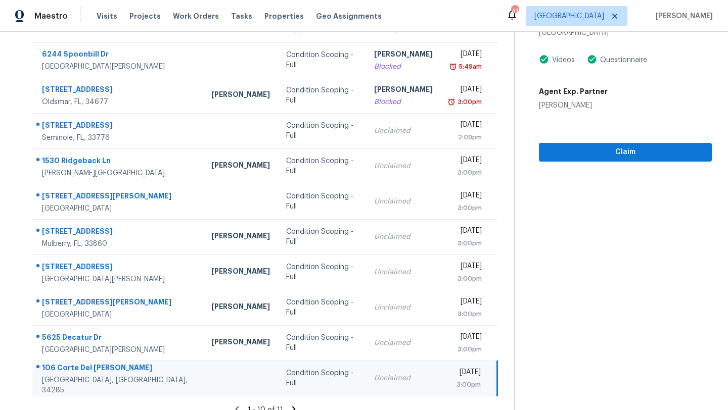
scroll to position [57, 0]
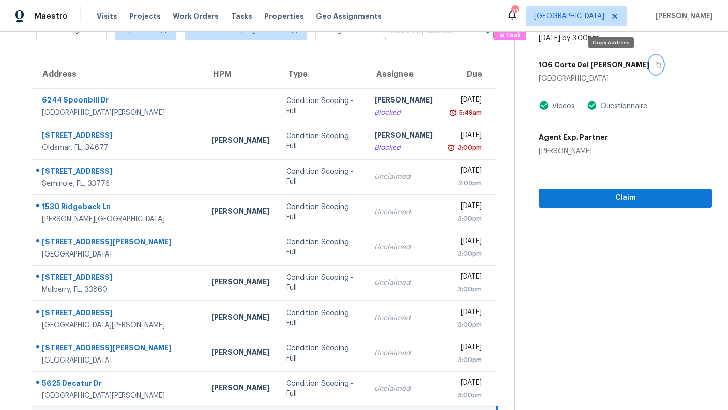
click at [655, 66] on icon "button" at bounding box center [658, 65] width 6 height 6
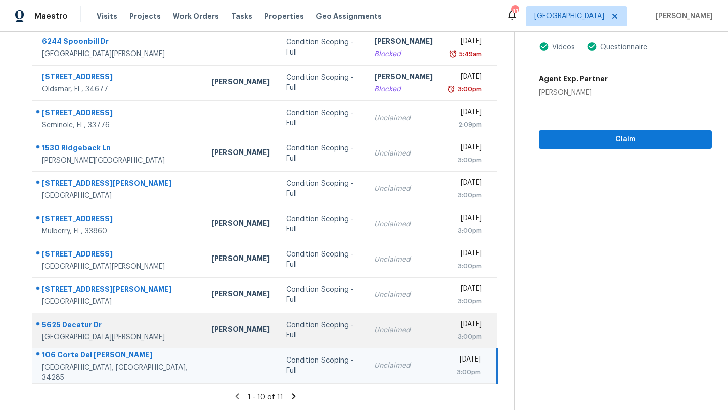
click at [287, 329] on div "Condition Scoping - Full" at bounding box center [322, 330] width 72 height 20
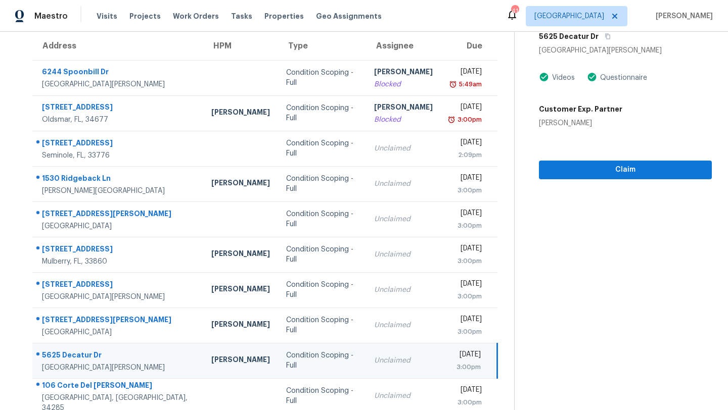
scroll to position [52, 0]
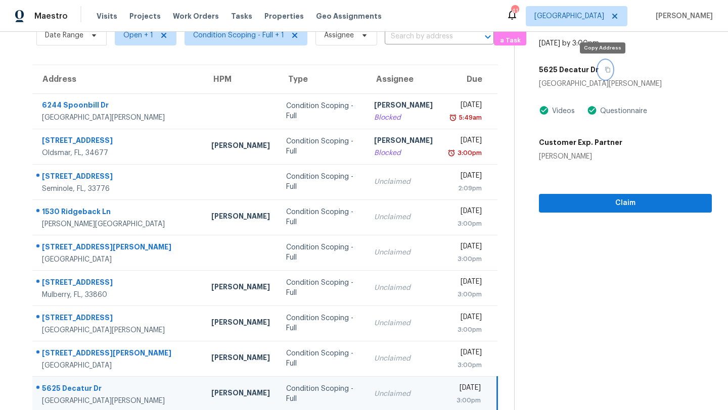
click at [607, 73] on button "button" at bounding box center [606, 70] width 14 height 18
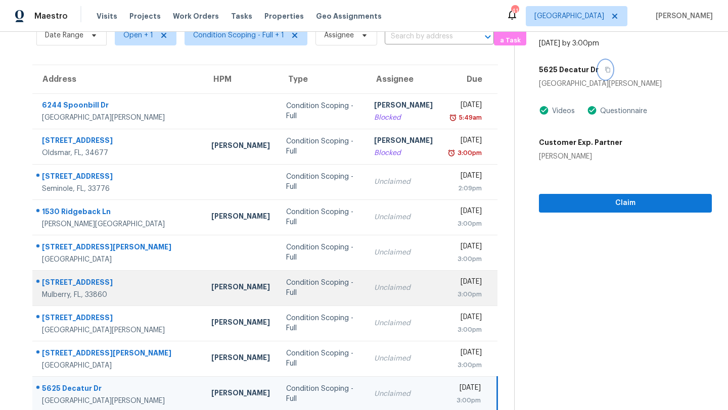
scroll to position [116, 0]
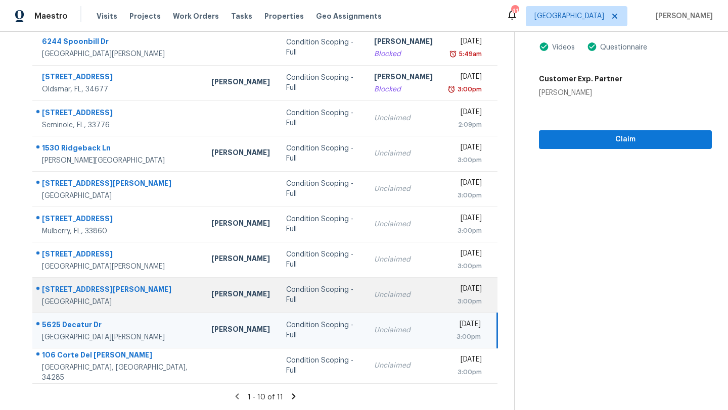
click at [305, 301] on td "Condition Scoping - Full" at bounding box center [322, 295] width 88 height 35
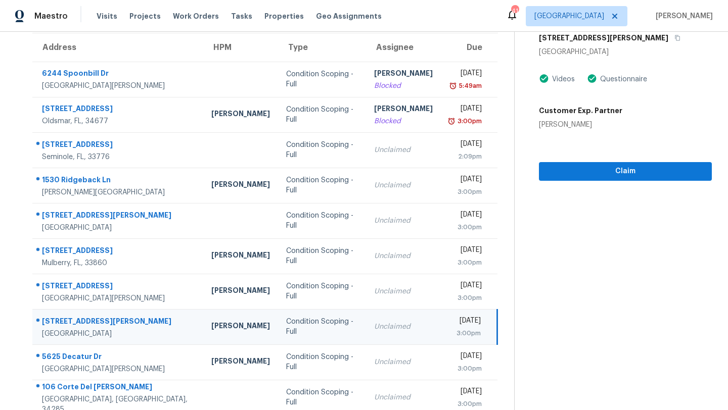
scroll to position [41, 0]
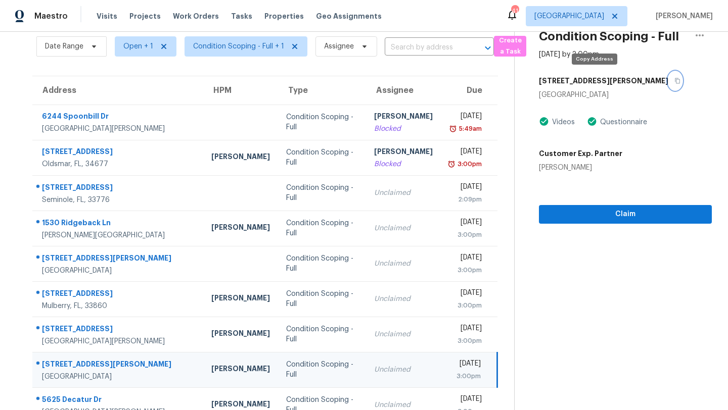
click at [668, 85] on button "button" at bounding box center [675, 81] width 14 height 18
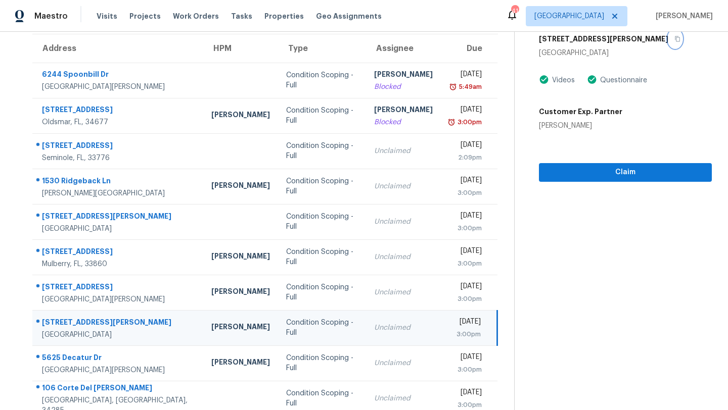
scroll to position [116, 0]
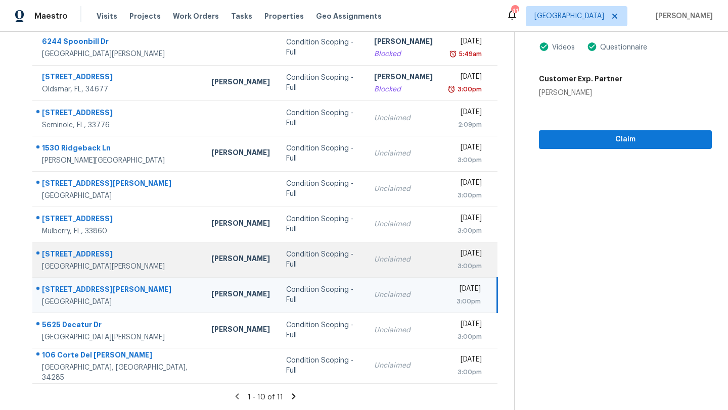
click at [317, 255] on div "Condition Scoping - Full" at bounding box center [322, 260] width 72 height 20
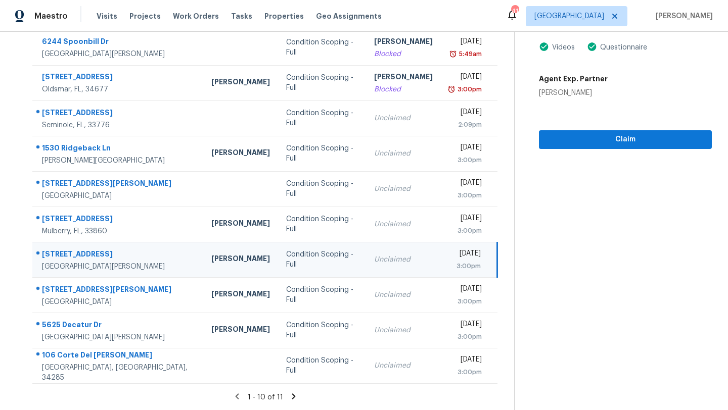
scroll to position [34, 0]
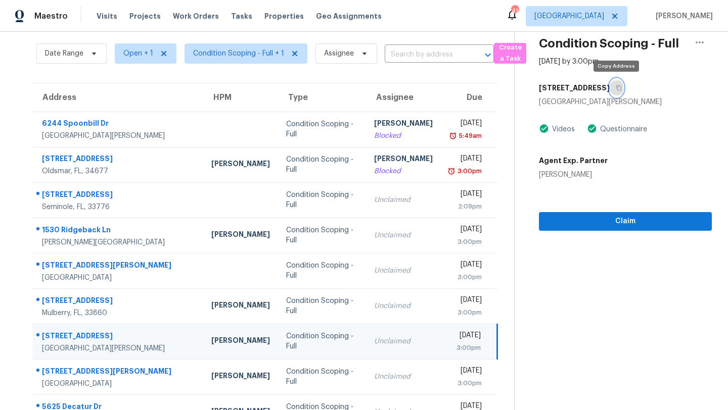
click at [619, 87] on icon "button" at bounding box center [619, 88] width 6 height 6
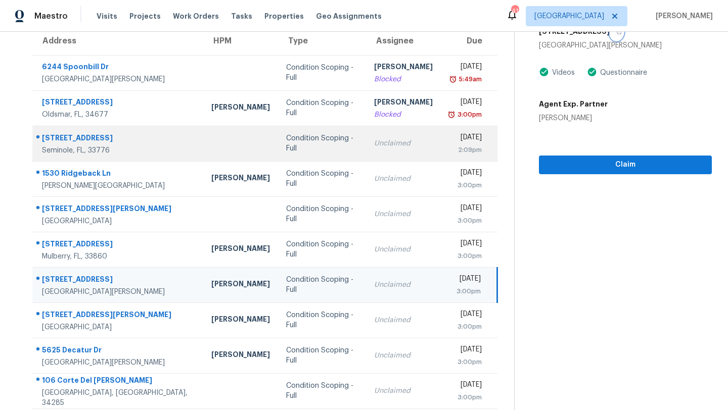
scroll to position [109, 0]
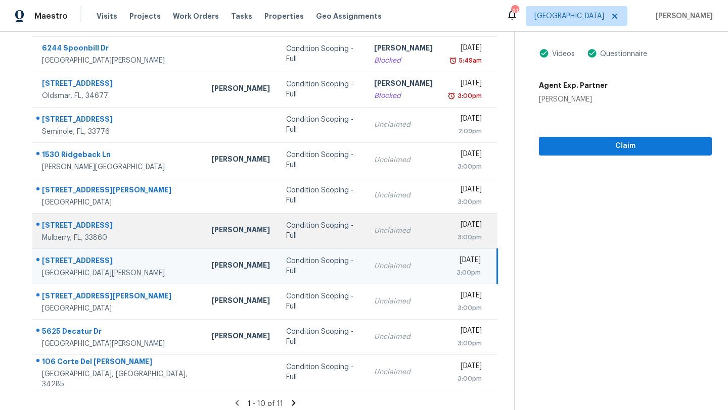
click at [286, 227] on div "Condition Scoping - Full" at bounding box center [322, 231] width 72 height 20
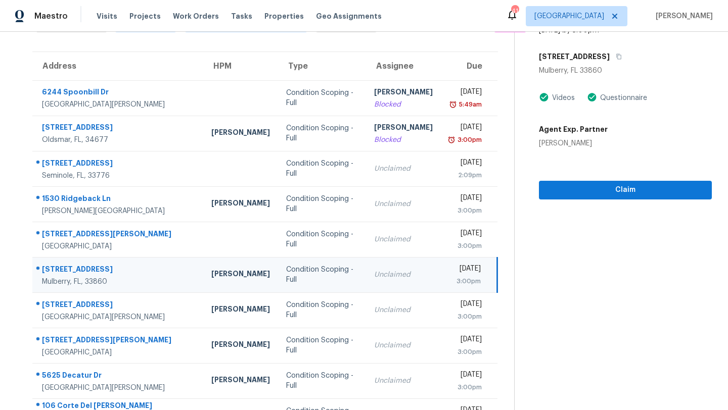
scroll to position [7, 0]
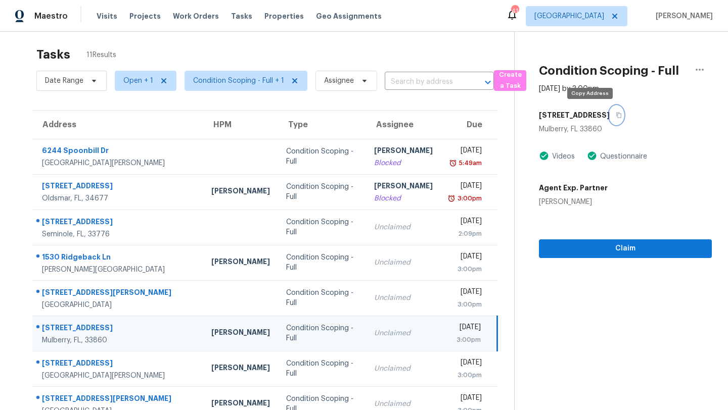
click at [610, 120] on button "button" at bounding box center [617, 115] width 14 height 18
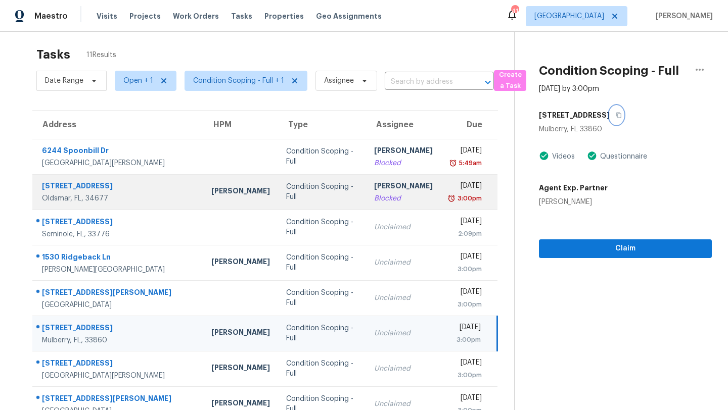
scroll to position [28, 0]
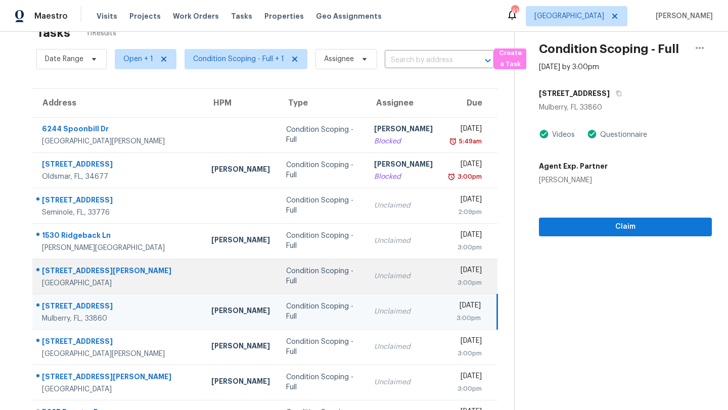
click at [286, 275] on div "Condition Scoping - Full" at bounding box center [322, 276] width 72 height 20
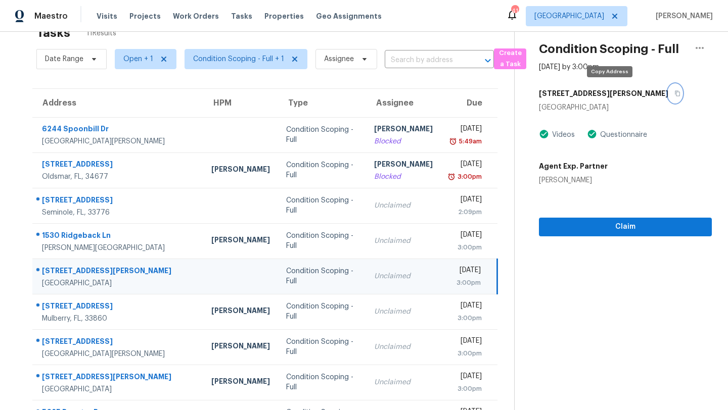
click at [675, 91] on icon "button" at bounding box center [677, 94] width 5 height 6
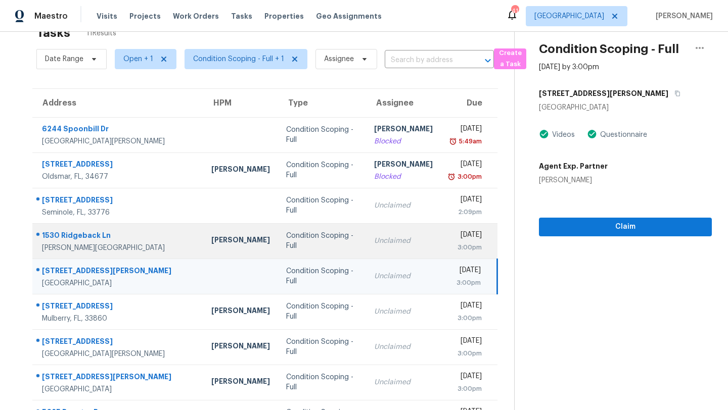
click at [313, 229] on td "Condition Scoping - Full" at bounding box center [322, 240] width 88 height 35
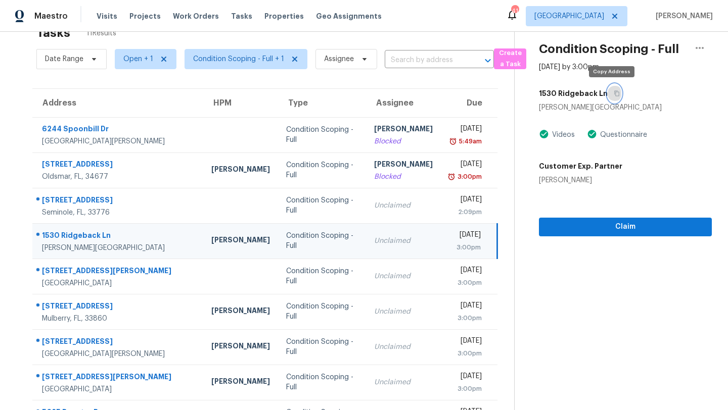
click at [615, 91] on icon "button" at bounding box center [617, 93] width 6 height 6
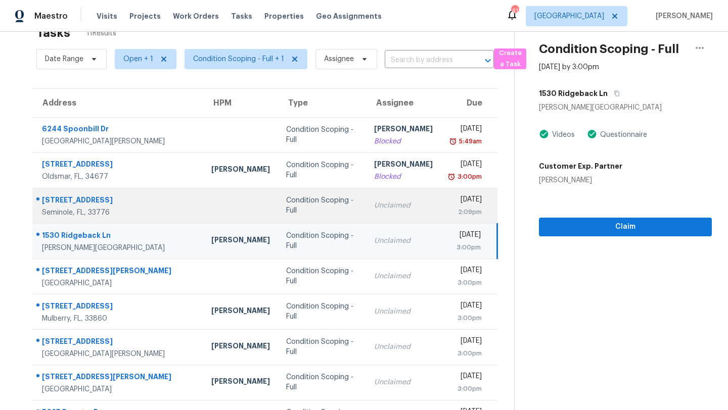
click at [366, 215] on td "Unclaimed" at bounding box center [403, 205] width 75 height 35
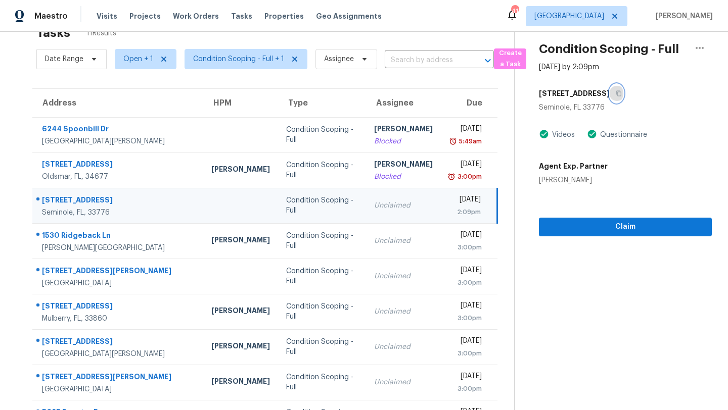
click at [616, 94] on icon "button" at bounding box center [619, 93] width 6 height 6
